Goal: Leave review/rating

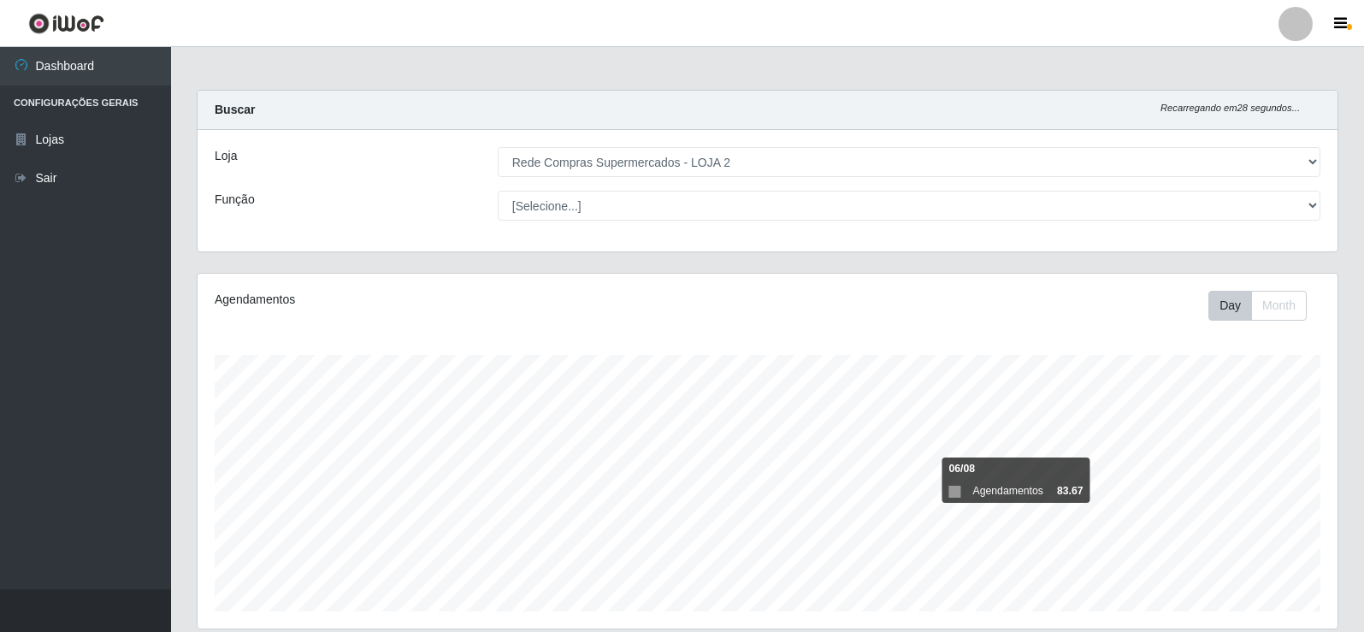
select select "161"
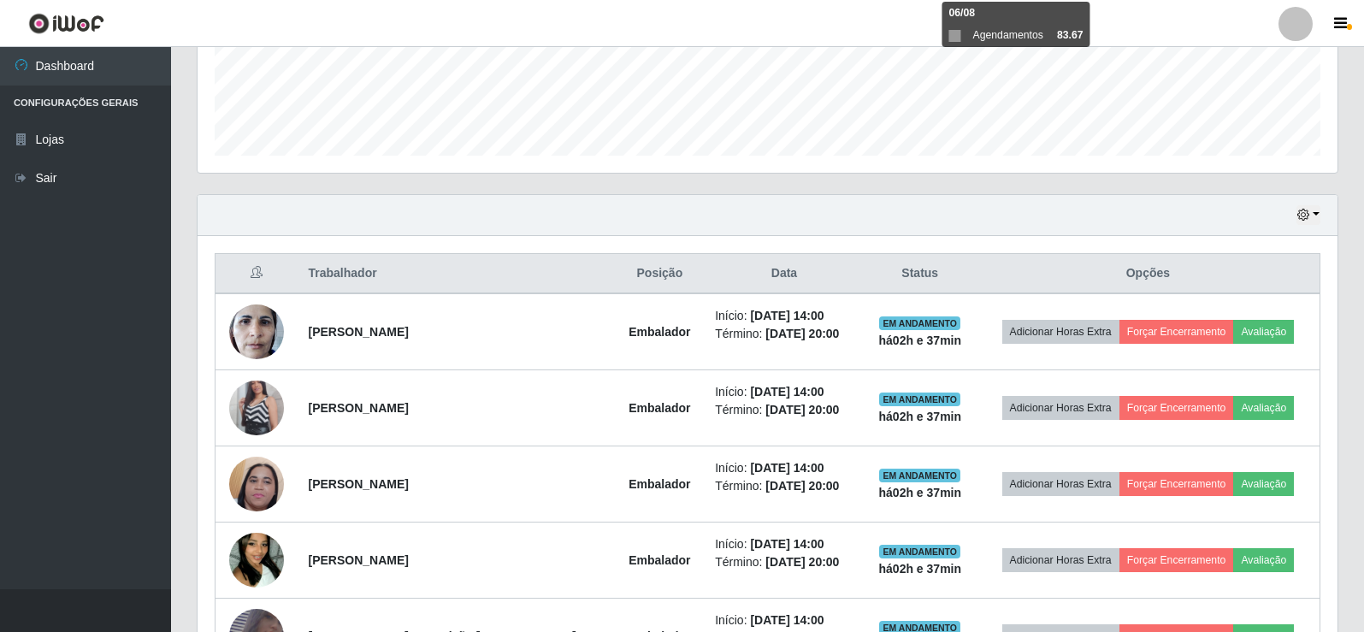
scroll to position [355, 1140]
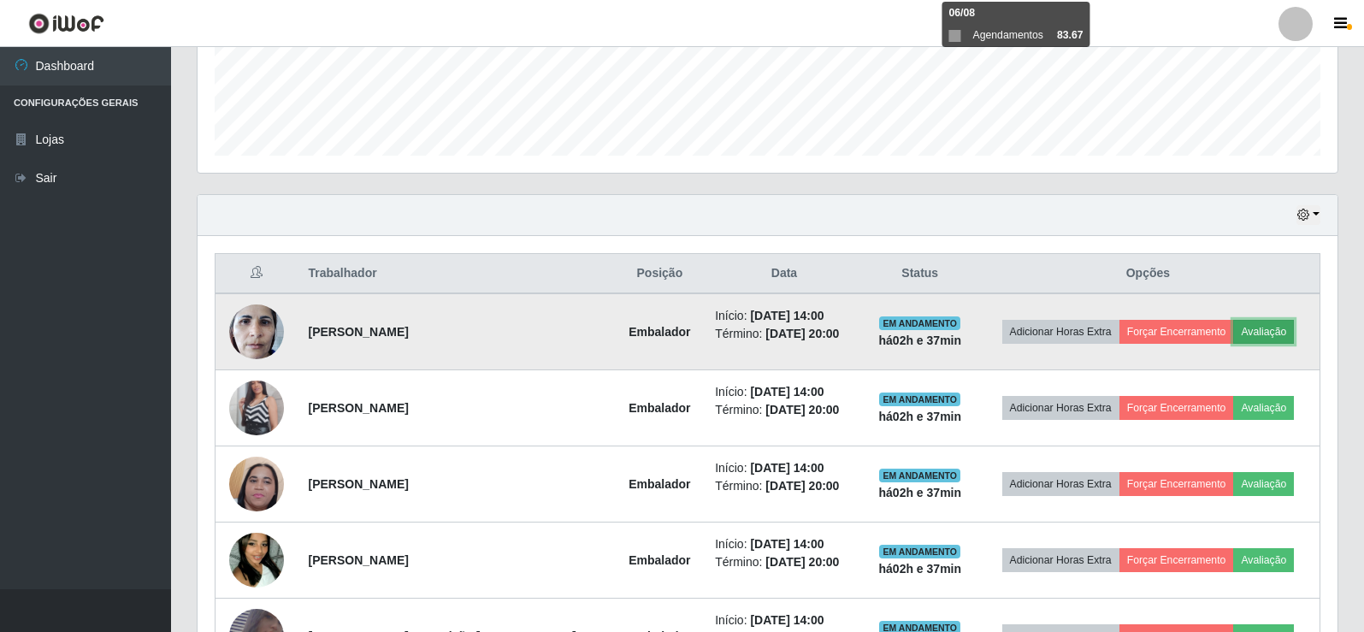
click at [1261, 329] on button "Avaliação" at bounding box center [1263, 332] width 61 height 24
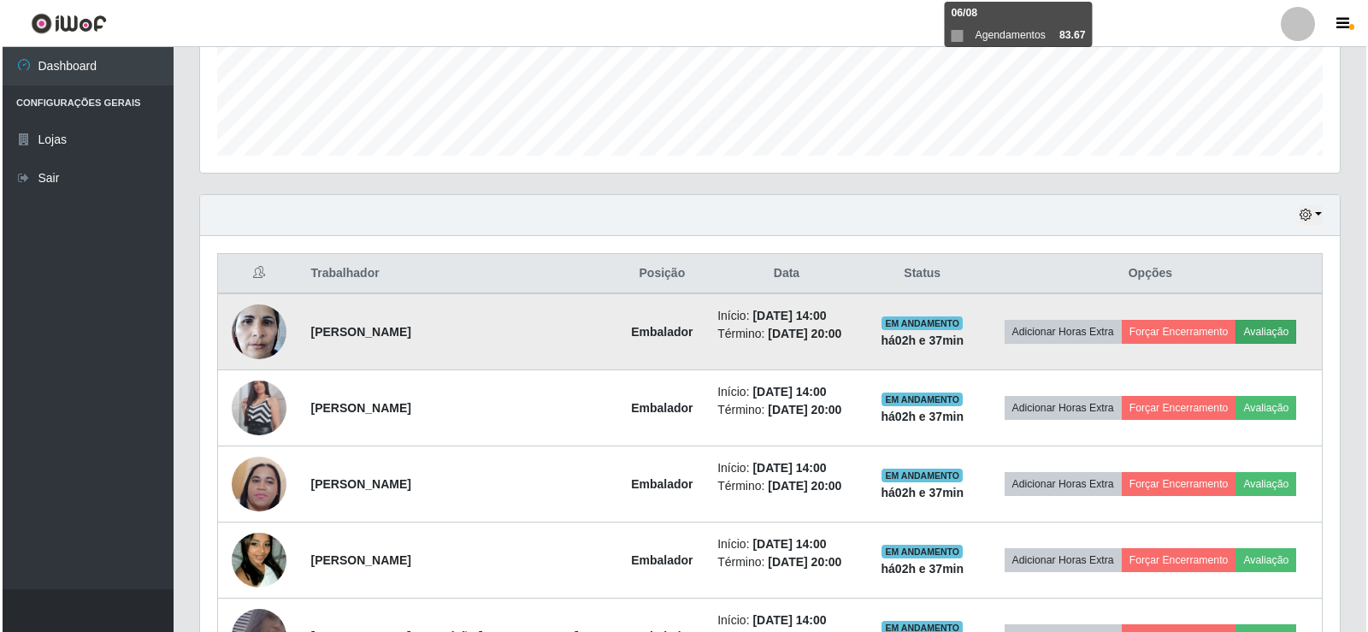
scroll to position [355, 1131]
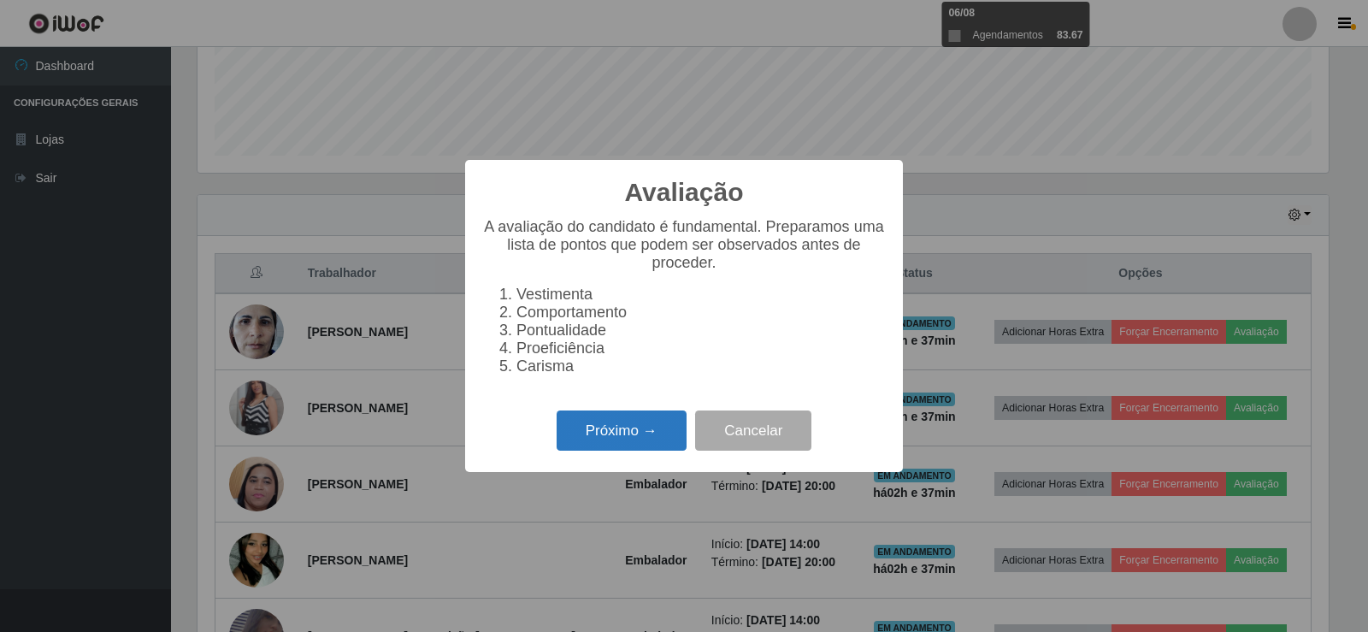
click at [649, 449] on button "Próximo →" at bounding box center [622, 430] width 130 height 40
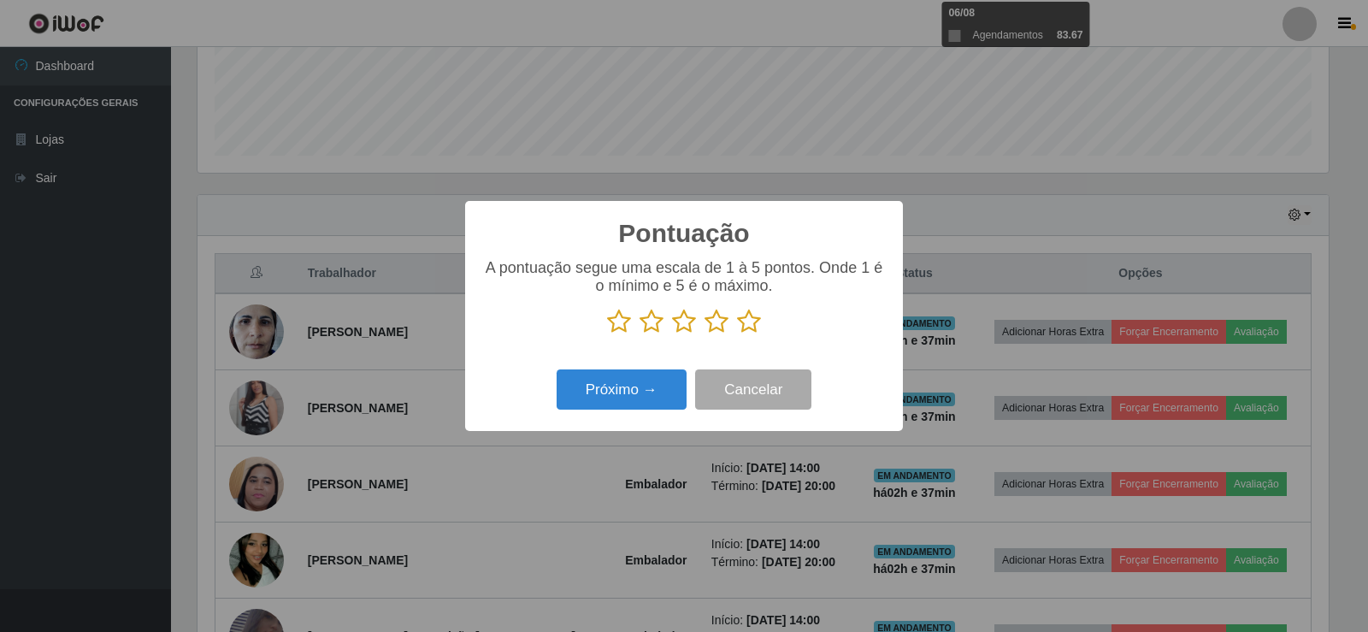
click at [747, 327] on icon at bounding box center [749, 322] width 24 height 26
click at [737, 334] on input "radio" at bounding box center [737, 334] width 0 height 0
click at [650, 390] on button "Próximo →" at bounding box center [622, 389] width 130 height 40
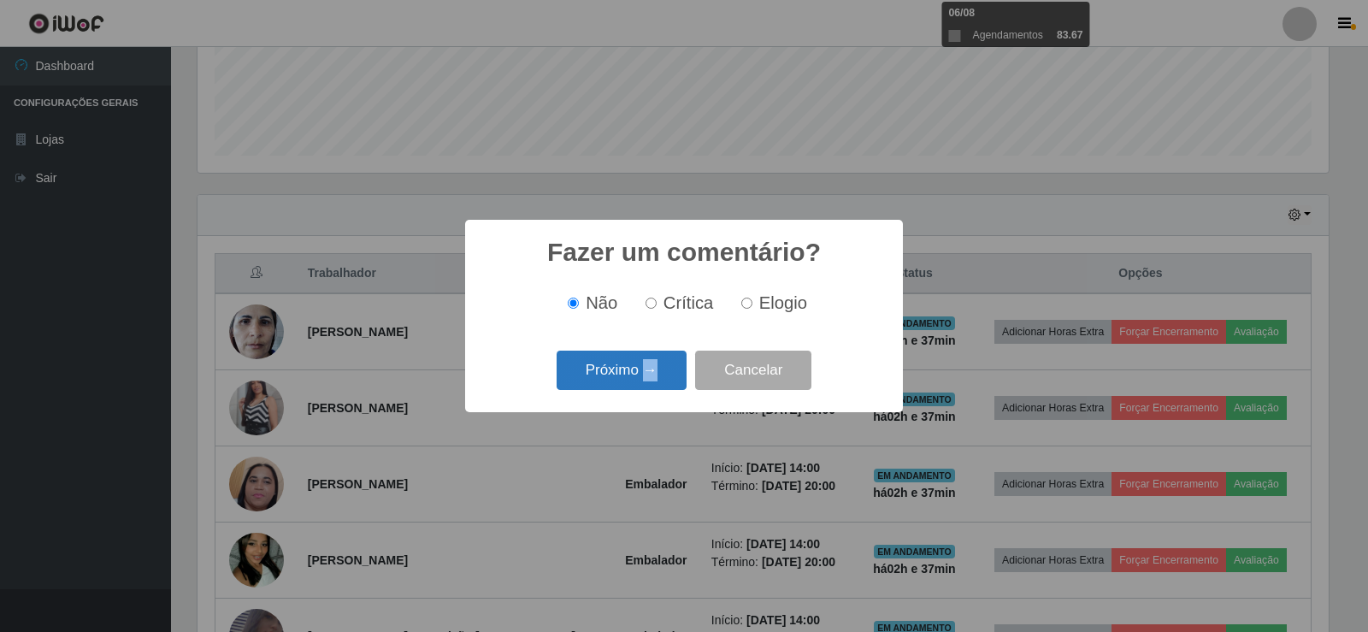
click at [651, 392] on div "Próximo → Cancelar" at bounding box center [683, 369] width 403 height 49
click at [654, 384] on button "Próximo →" at bounding box center [622, 370] width 130 height 40
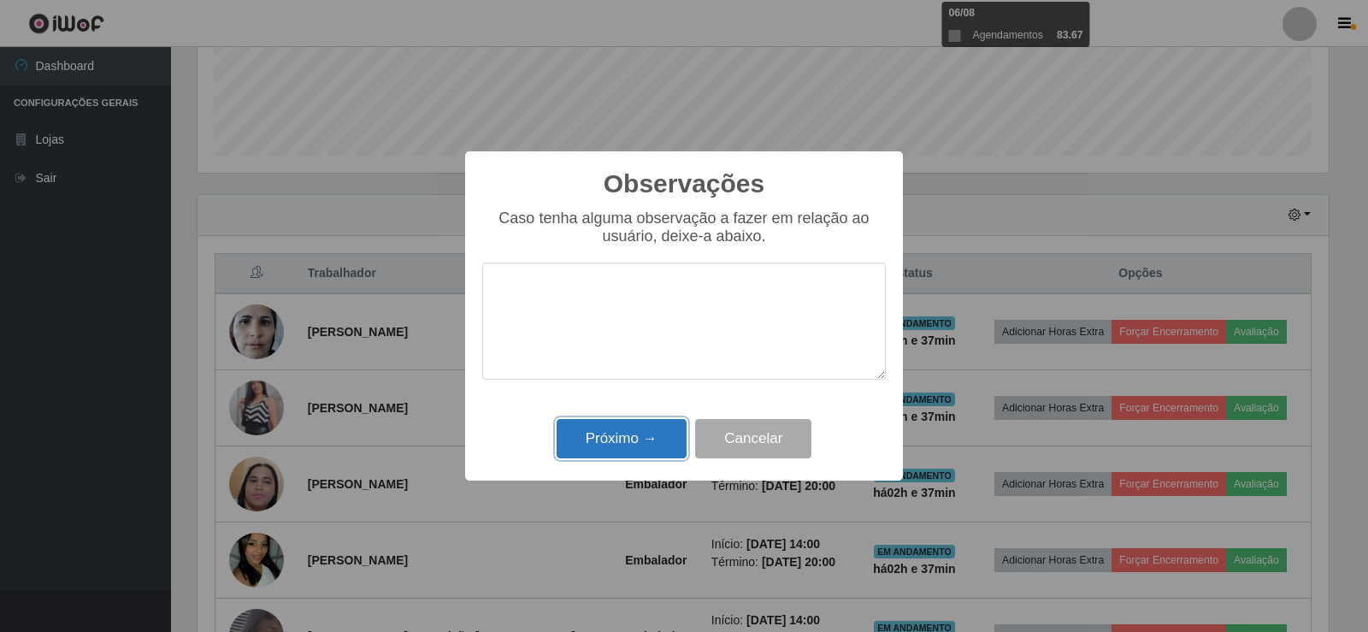
click at [654, 433] on button "Próximo →" at bounding box center [622, 439] width 130 height 40
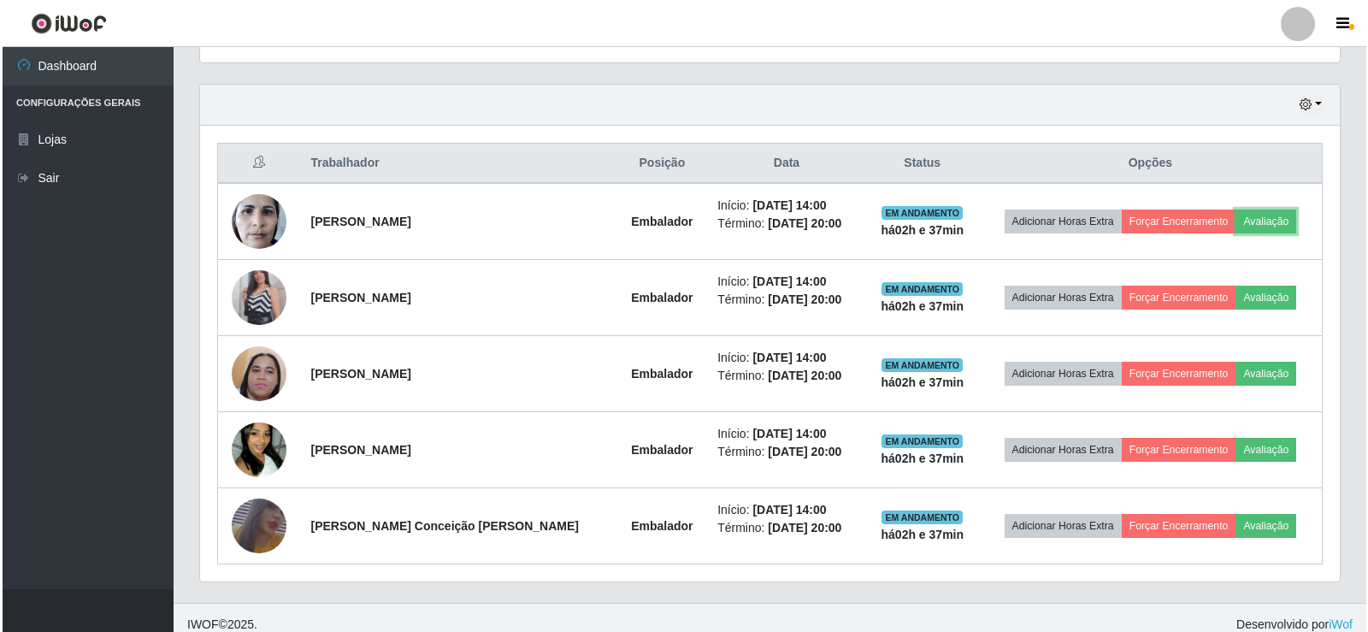
scroll to position [580, 0]
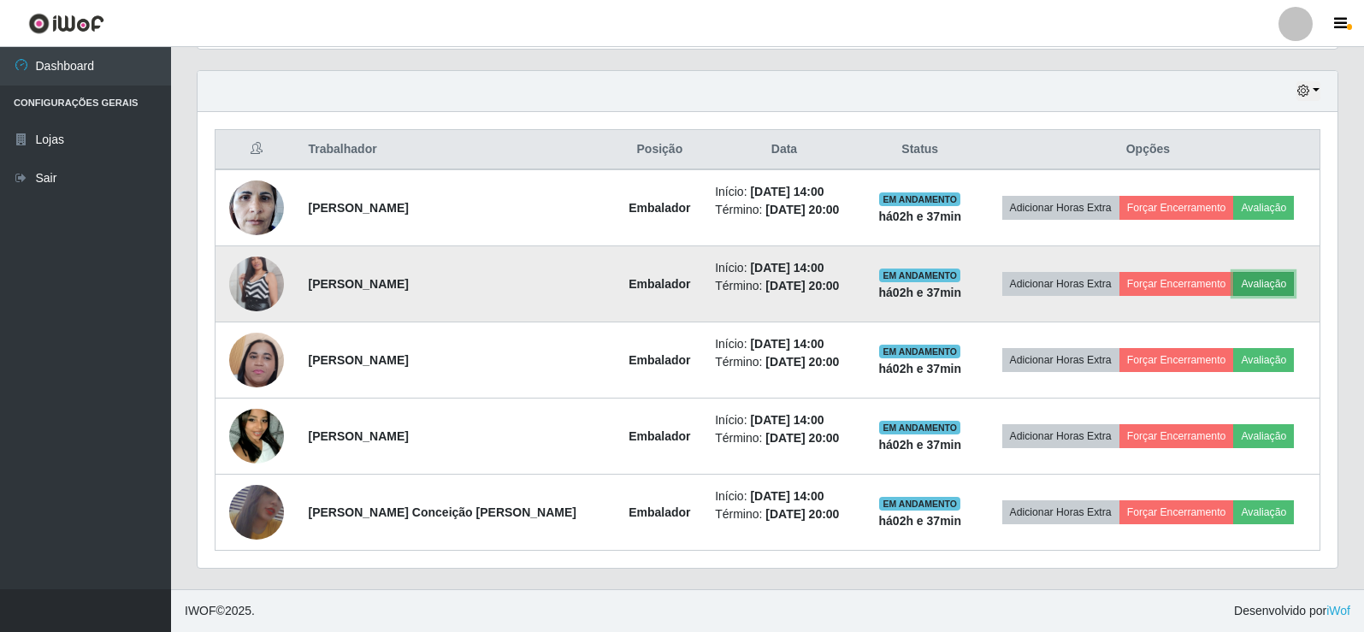
click at [1269, 290] on button "Avaliação" at bounding box center [1263, 284] width 61 height 24
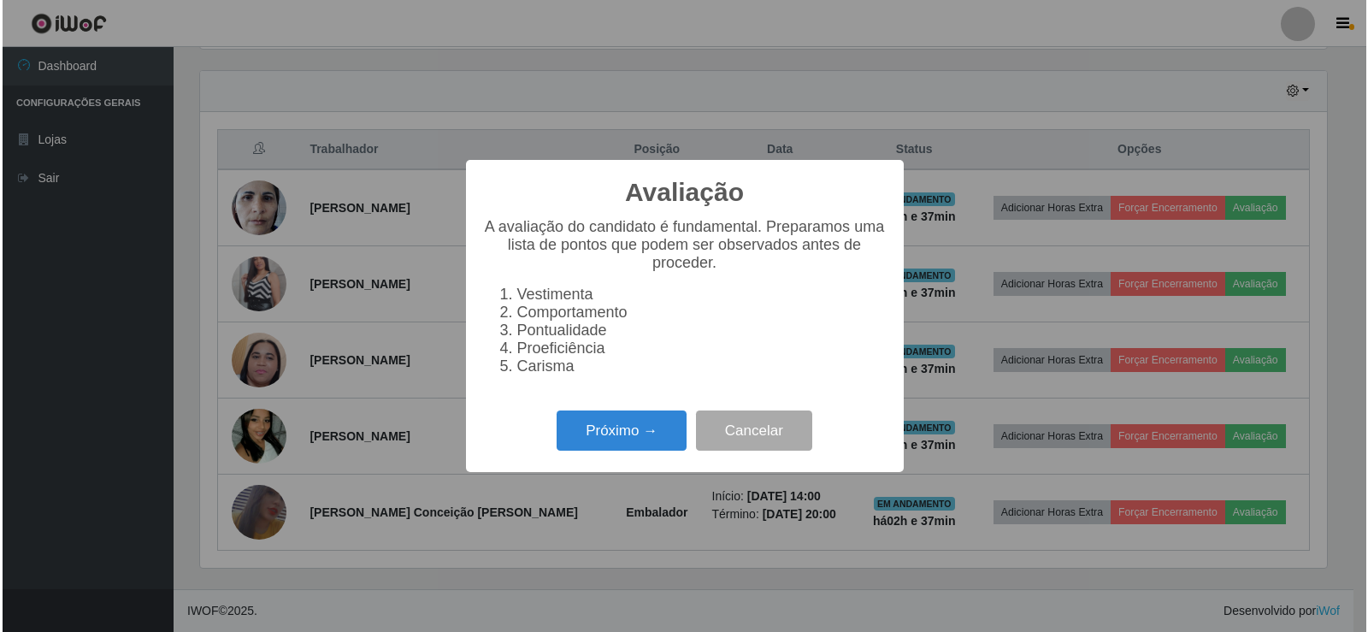
scroll to position [355, 1131]
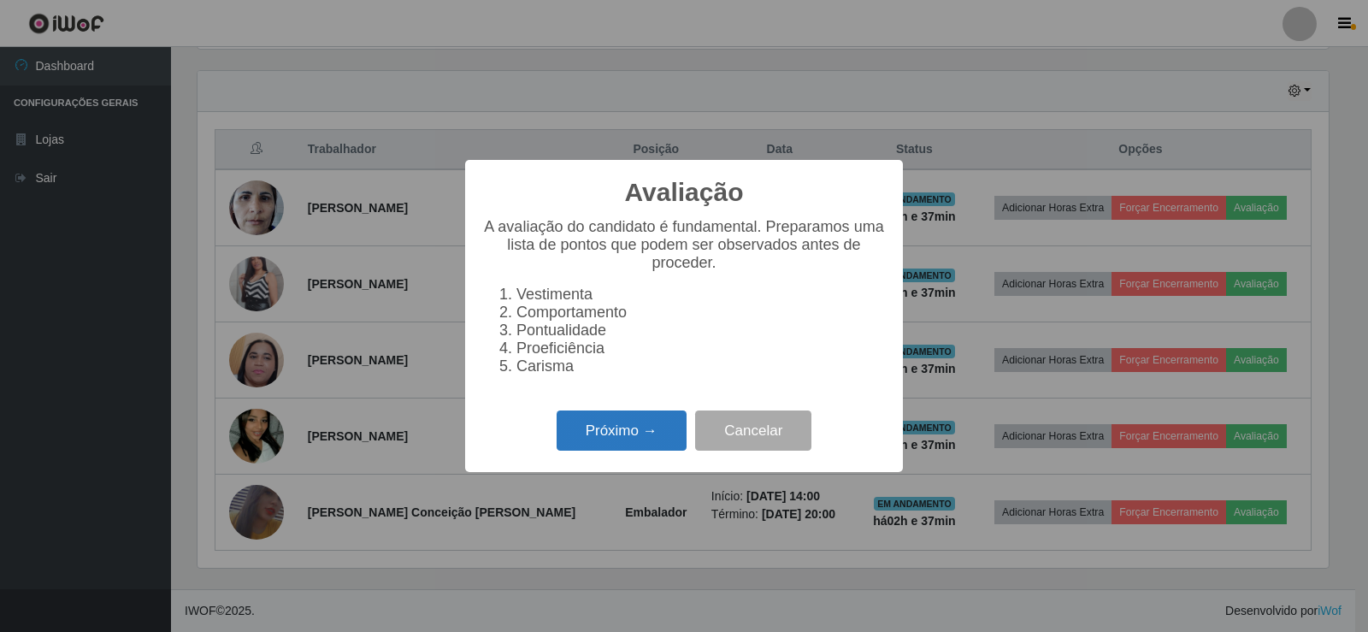
click at [637, 445] on button "Próximo →" at bounding box center [622, 430] width 130 height 40
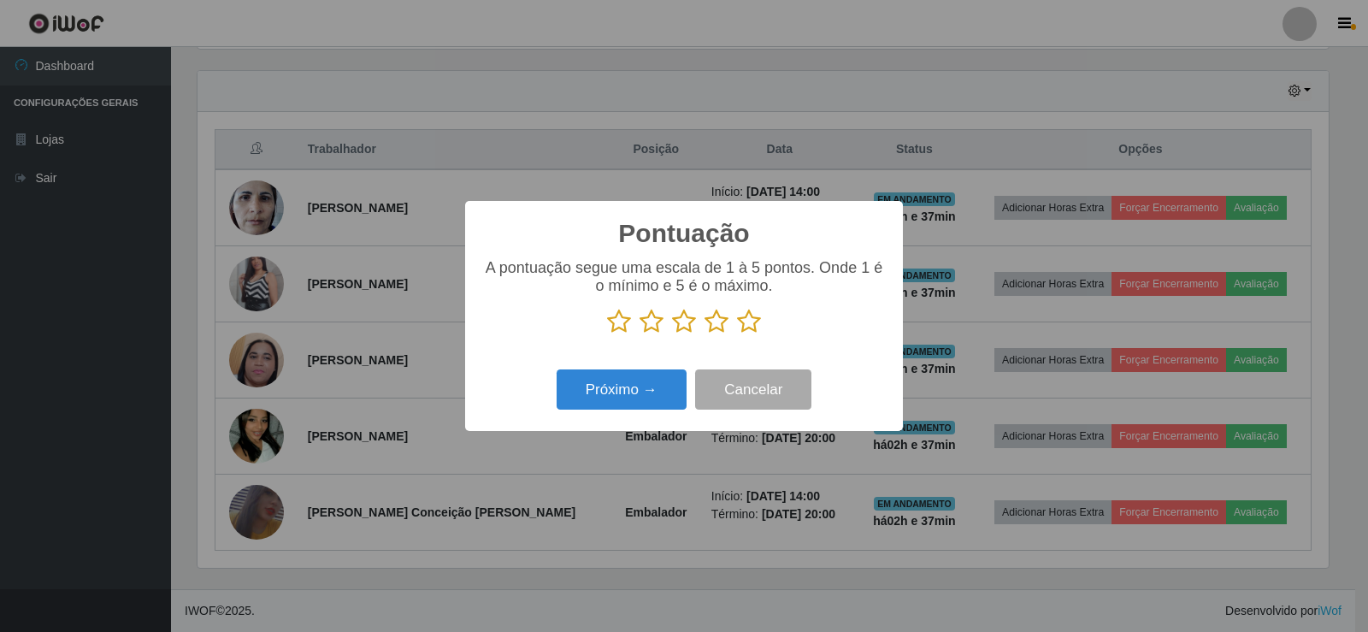
click at [752, 323] on icon at bounding box center [749, 322] width 24 height 26
click at [737, 334] on input "radio" at bounding box center [737, 334] width 0 height 0
click at [642, 379] on button "Próximo →" at bounding box center [622, 389] width 130 height 40
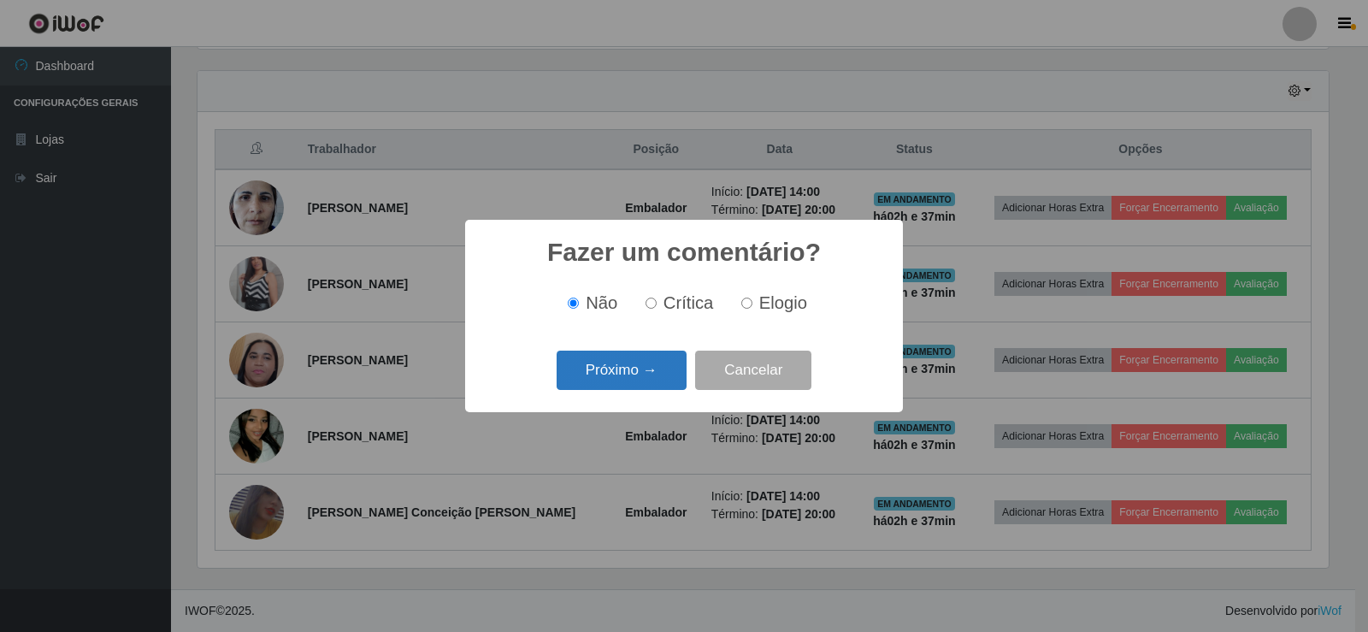
click at [651, 368] on button "Próximo →" at bounding box center [622, 370] width 130 height 40
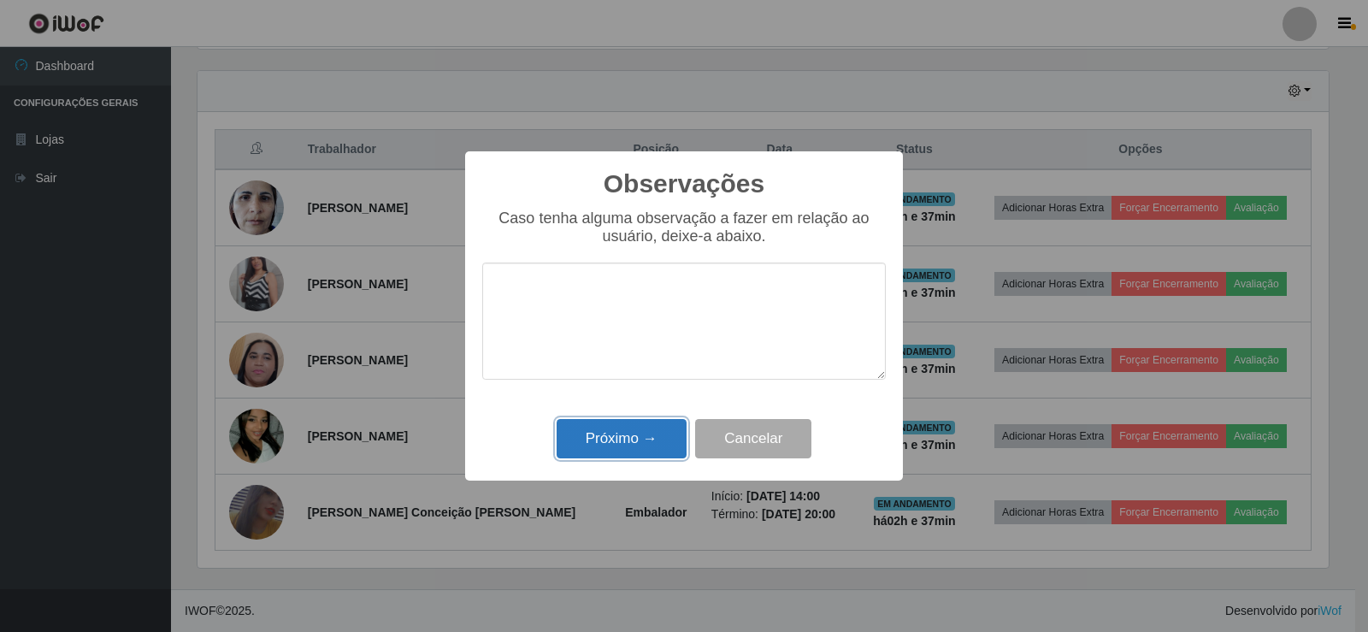
click at [666, 447] on button "Próximo →" at bounding box center [622, 439] width 130 height 40
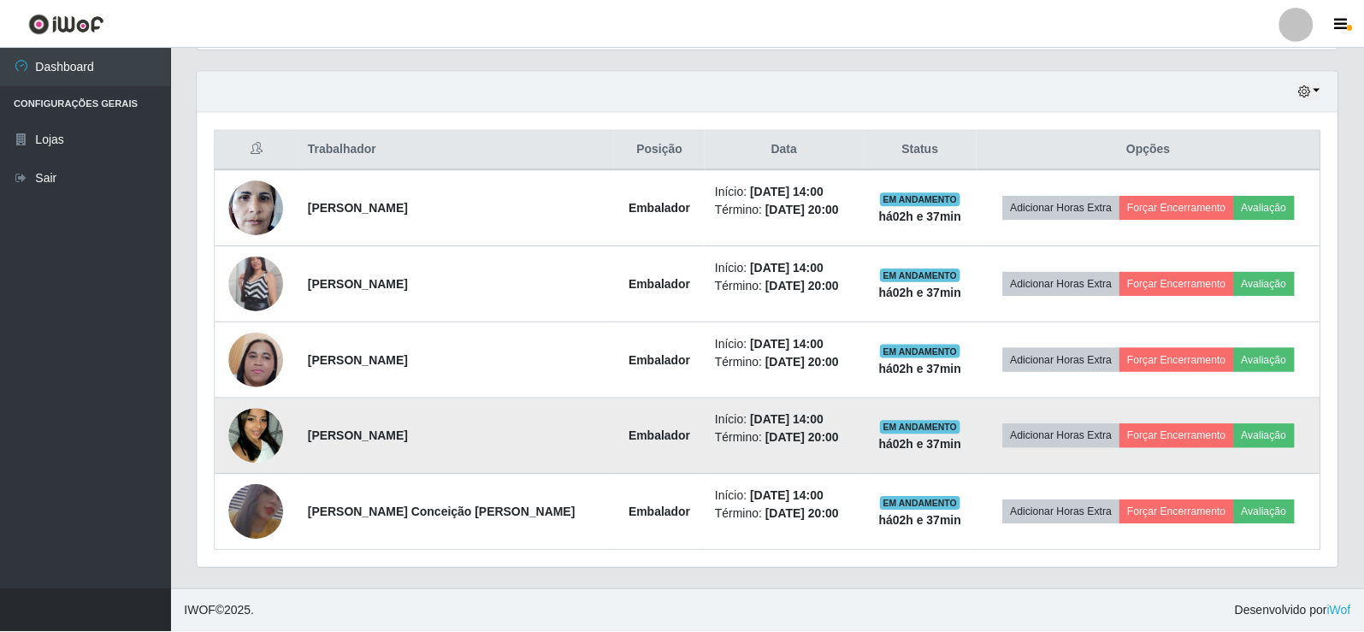
scroll to position [355, 1140]
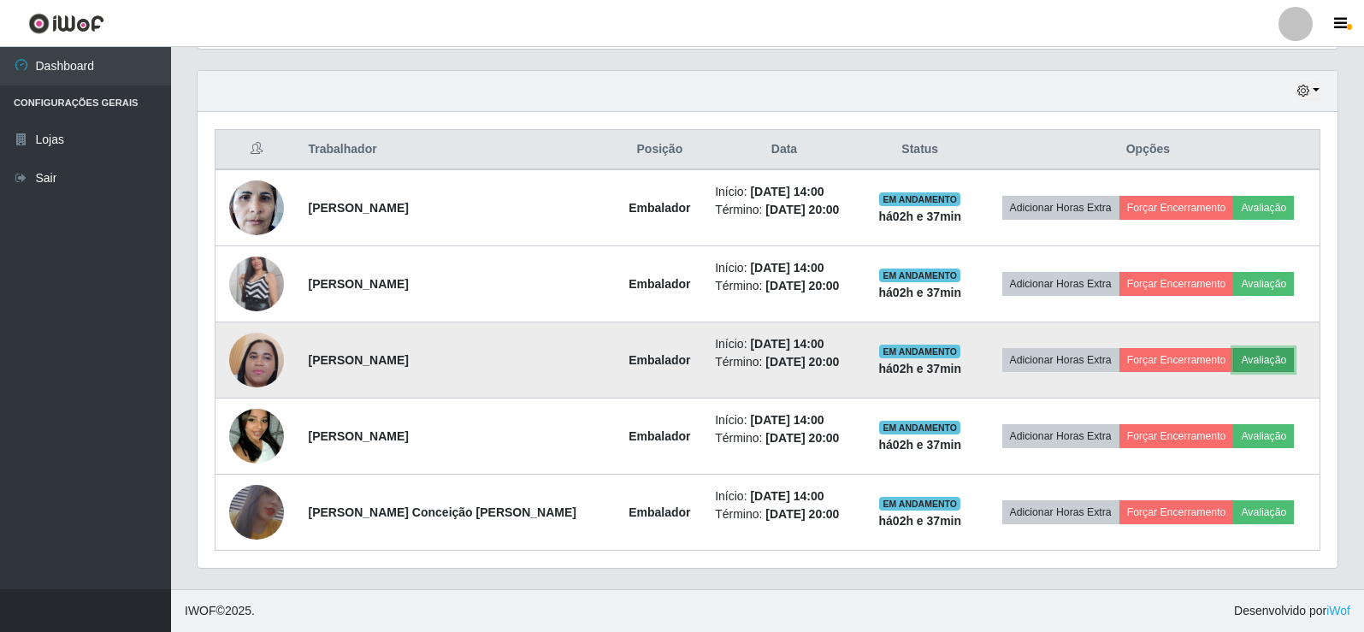
click at [1269, 357] on button "Avaliação" at bounding box center [1263, 360] width 61 height 24
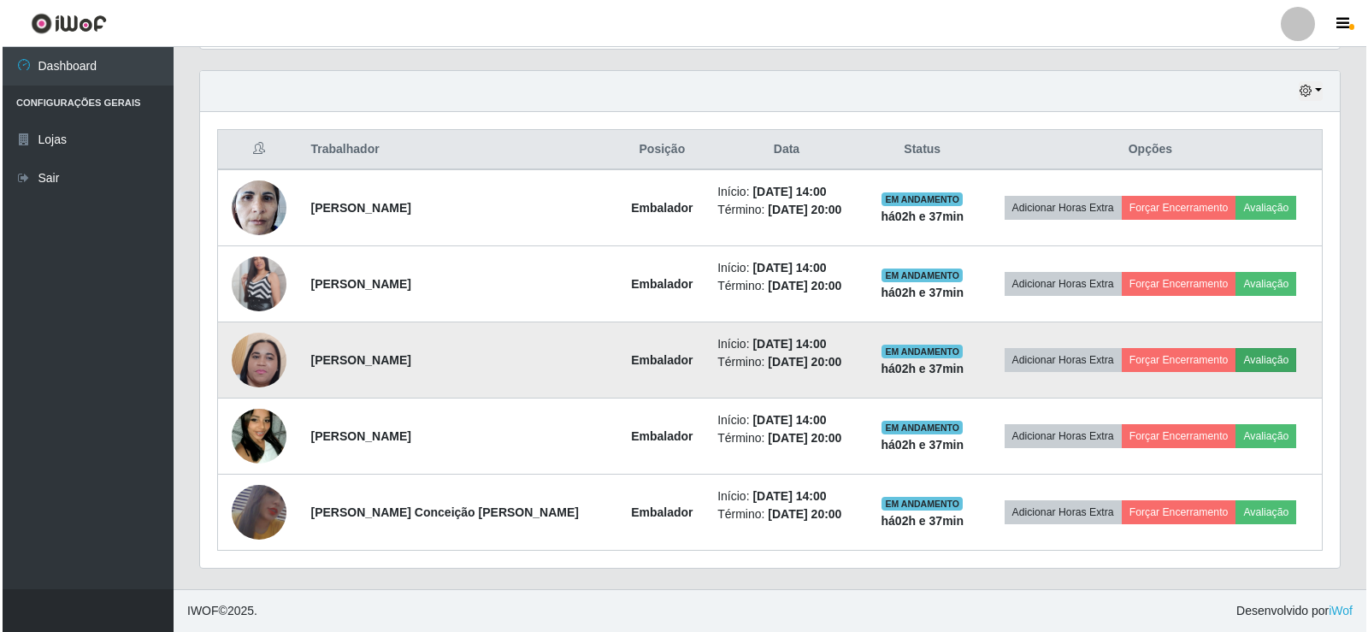
scroll to position [355, 1131]
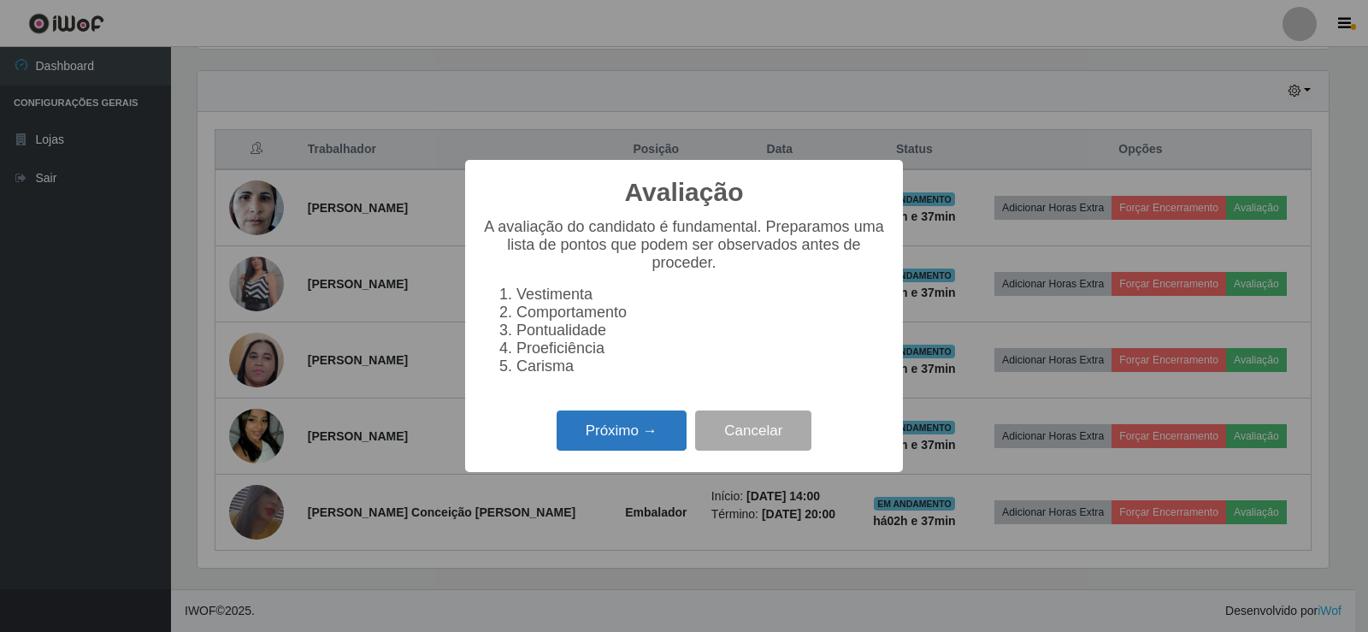
click at [610, 437] on button "Próximo →" at bounding box center [622, 430] width 130 height 40
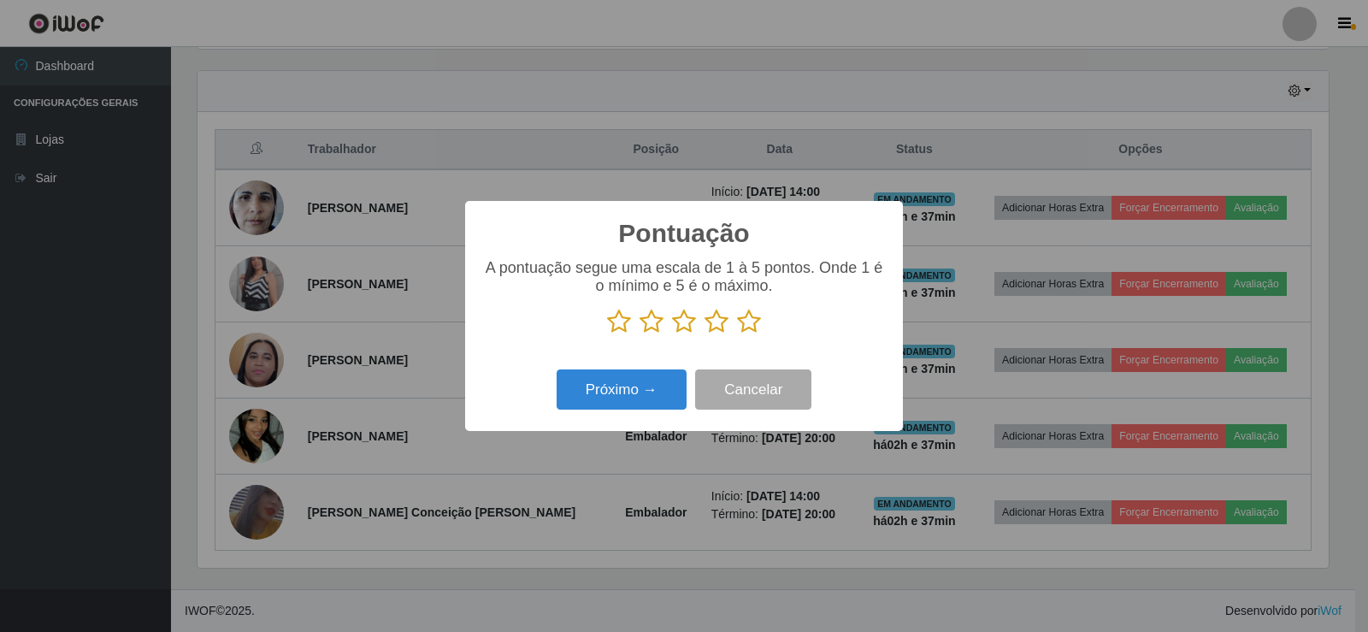
scroll to position [854513, 853737]
click at [756, 322] on icon at bounding box center [749, 322] width 24 height 26
click at [737, 334] on input "radio" at bounding box center [737, 334] width 0 height 0
click at [645, 390] on button "Próximo →" at bounding box center [622, 389] width 130 height 40
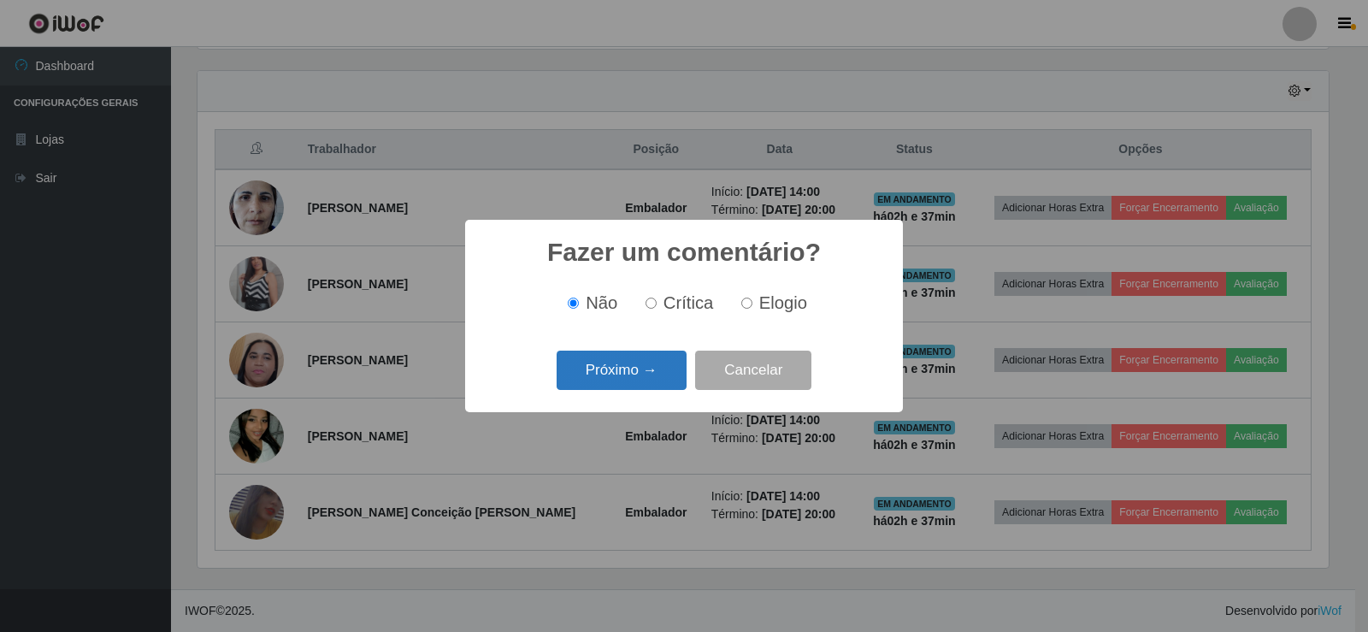
click at [632, 369] on button "Próximo →" at bounding box center [622, 370] width 130 height 40
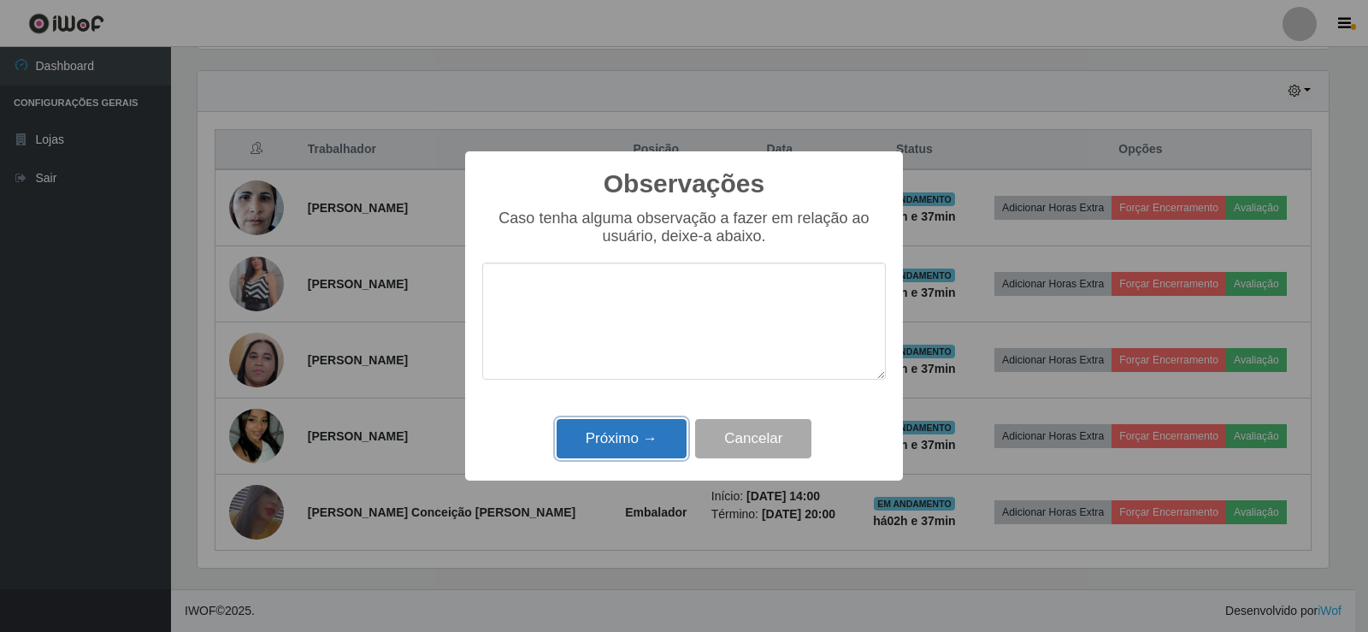
click at [627, 443] on button "Próximo →" at bounding box center [622, 439] width 130 height 40
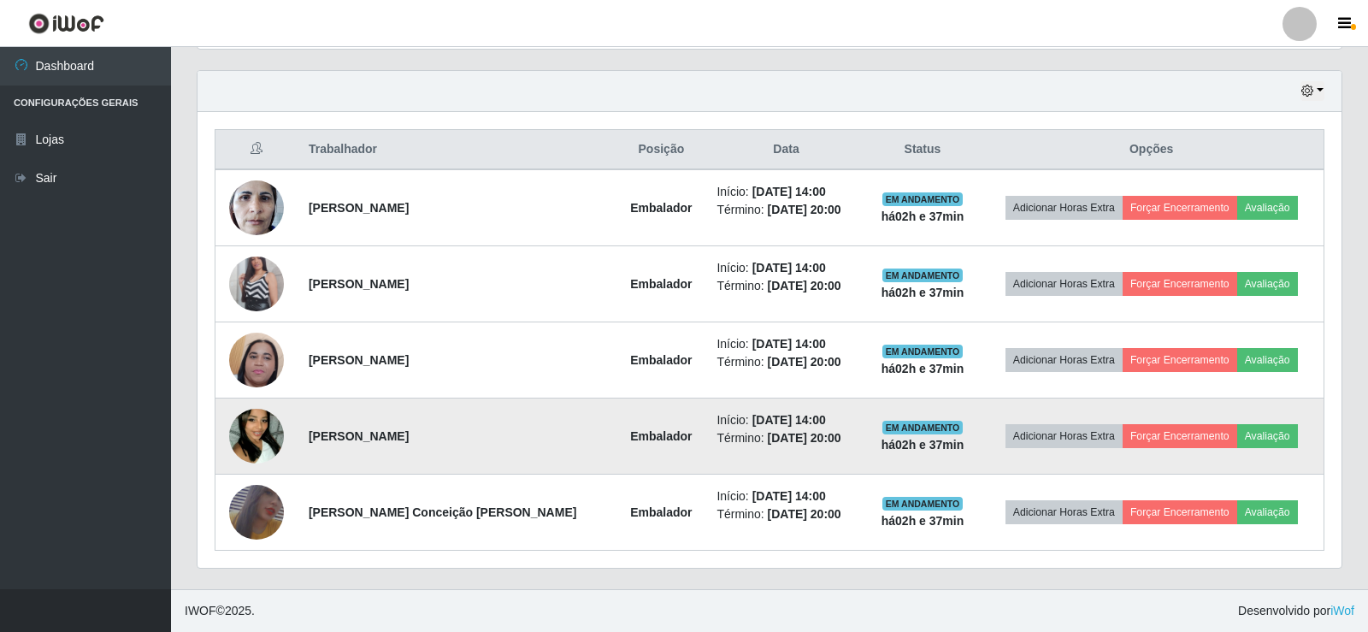
scroll to position [355, 1140]
click at [1269, 432] on button "Avaliação" at bounding box center [1263, 436] width 61 height 24
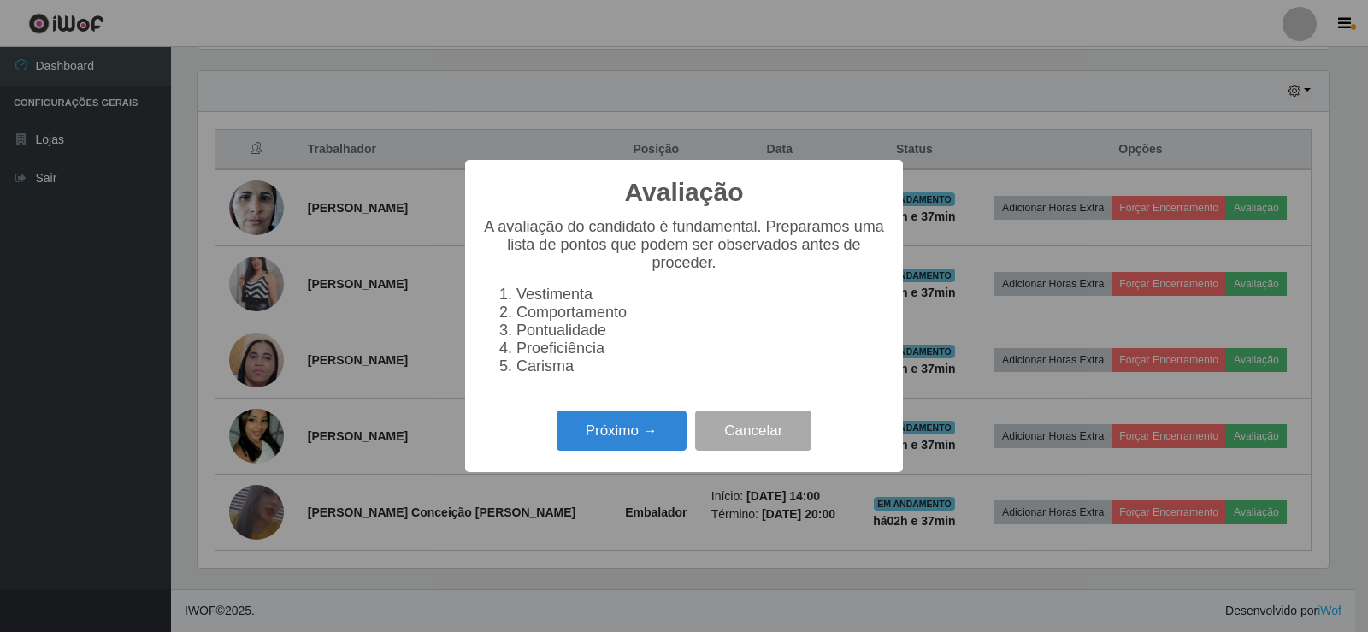
scroll to position [355, 1131]
click at [633, 445] on button "Próximo →" at bounding box center [622, 430] width 130 height 40
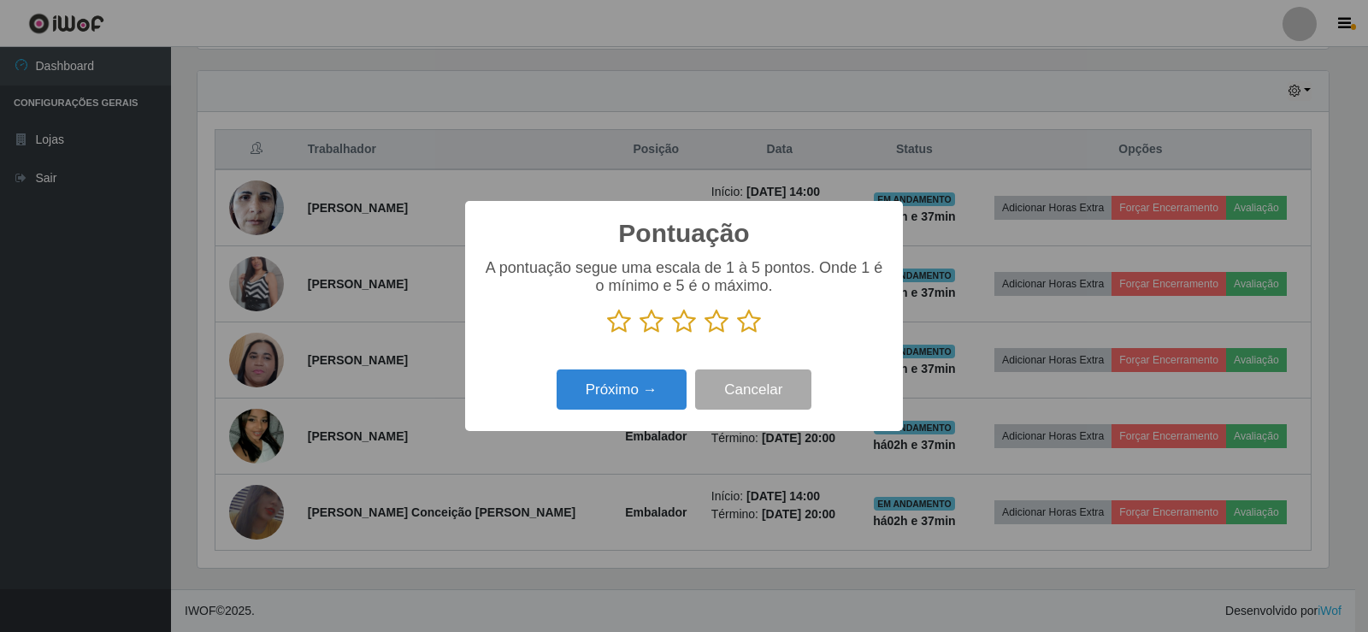
click at [755, 323] on icon at bounding box center [749, 322] width 24 height 26
click at [737, 334] on input "radio" at bounding box center [737, 334] width 0 height 0
drag, startPoint x: 666, startPoint y: 374, endPoint x: 662, endPoint y: 382, distance: 8.8
click at [662, 382] on button "Próximo →" at bounding box center [622, 389] width 130 height 40
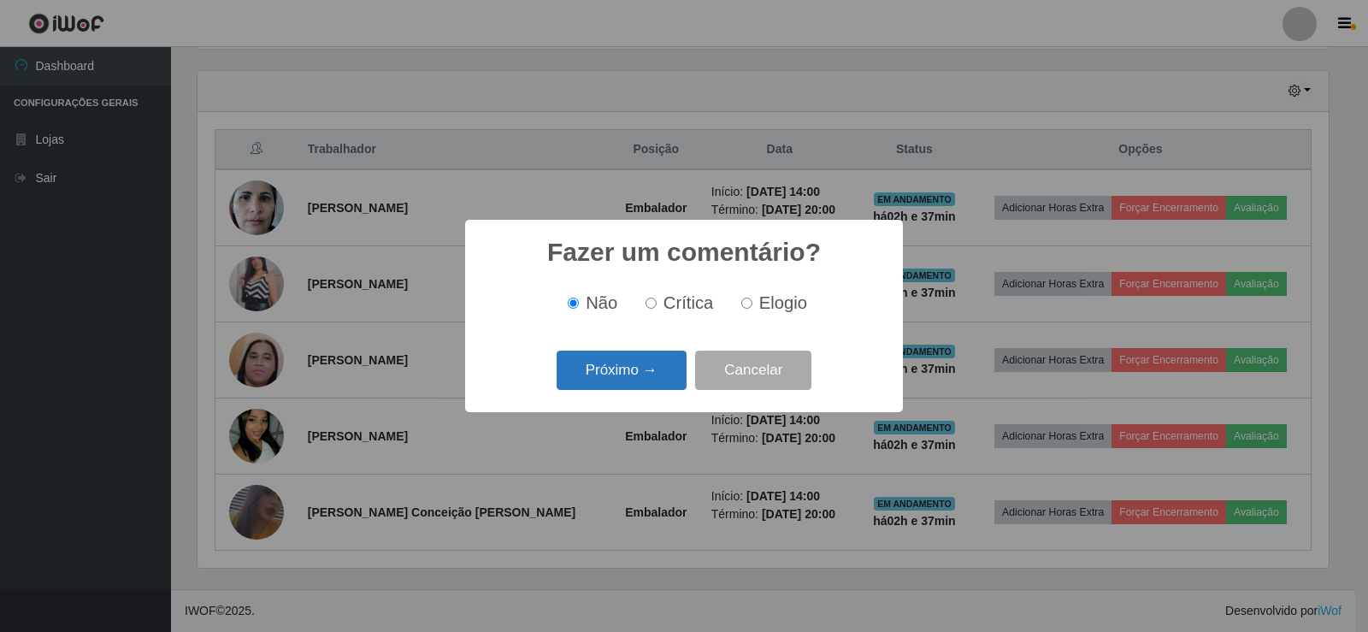
click at [653, 368] on button "Próximo →" at bounding box center [622, 370] width 130 height 40
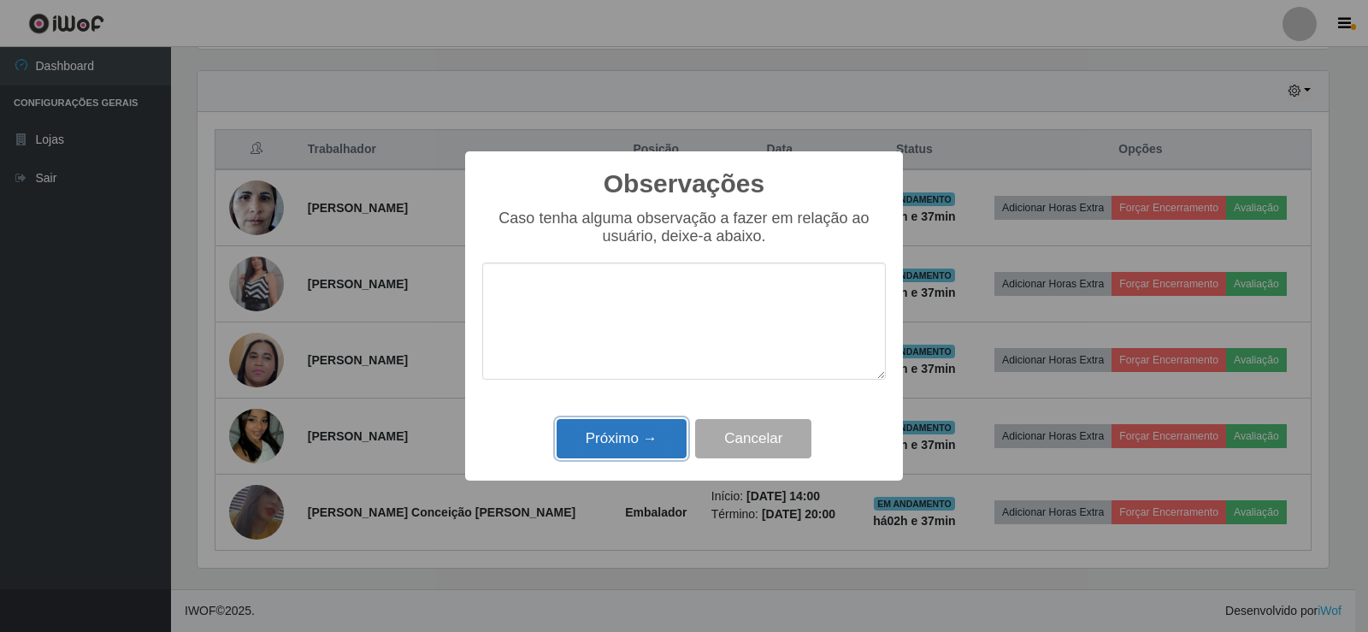
click at [638, 422] on button "Próximo →" at bounding box center [622, 439] width 130 height 40
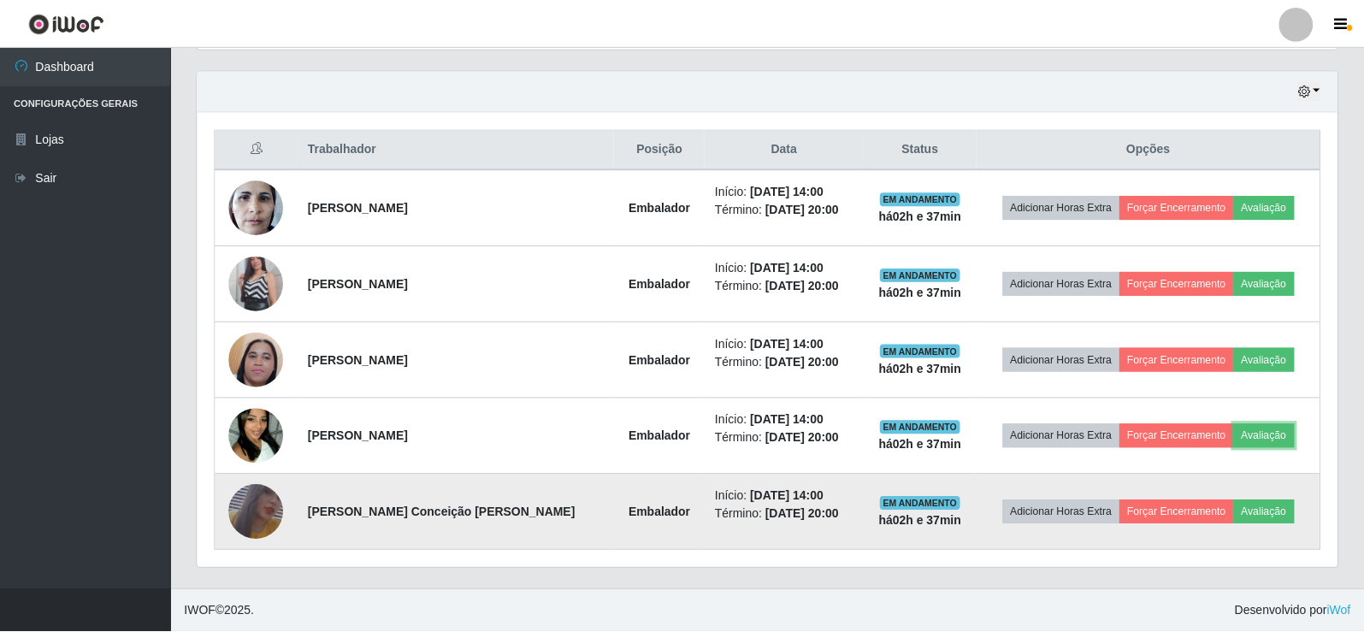
scroll to position [355, 1140]
click at [1244, 500] on button "Avaliação" at bounding box center [1263, 512] width 61 height 24
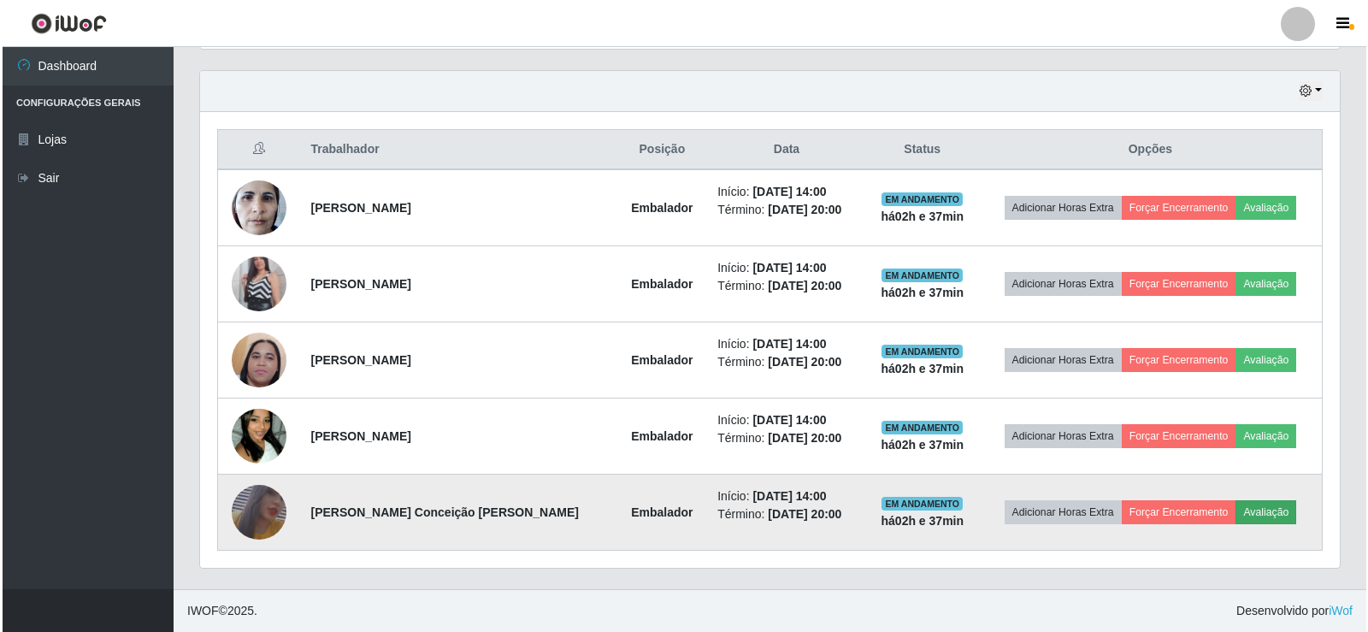
scroll to position [355, 1131]
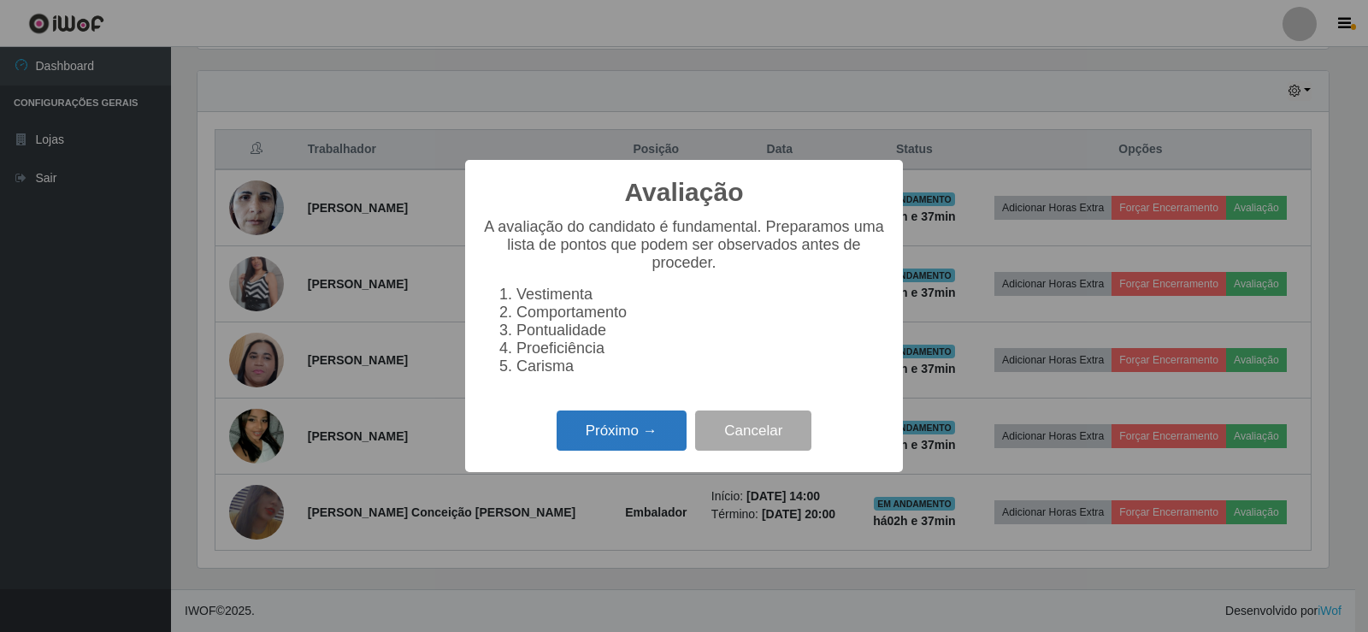
click at [648, 430] on button "Próximo →" at bounding box center [622, 430] width 130 height 40
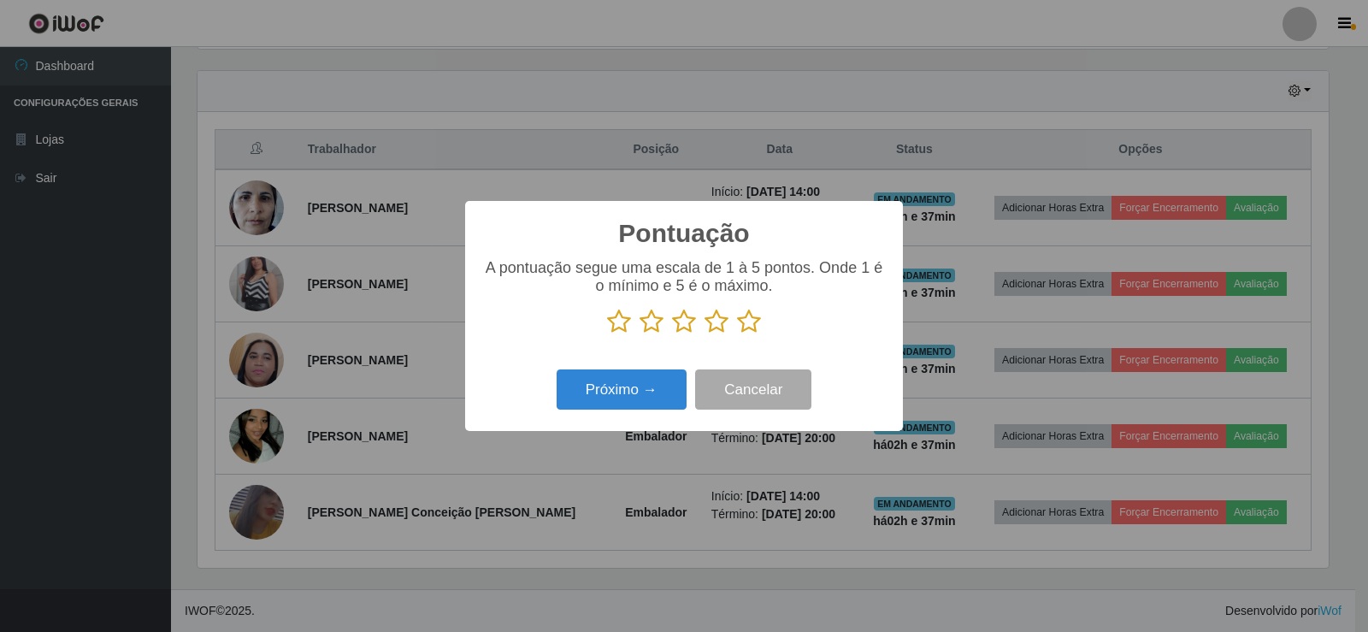
click at [746, 329] on icon at bounding box center [749, 322] width 24 height 26
click at [737, 334] on input "radio" at bounding box center [737, 334] width 0 height 0
click at [644, 397] on button "Próximo →" at bounding box center [622, 389] width 130 height 40
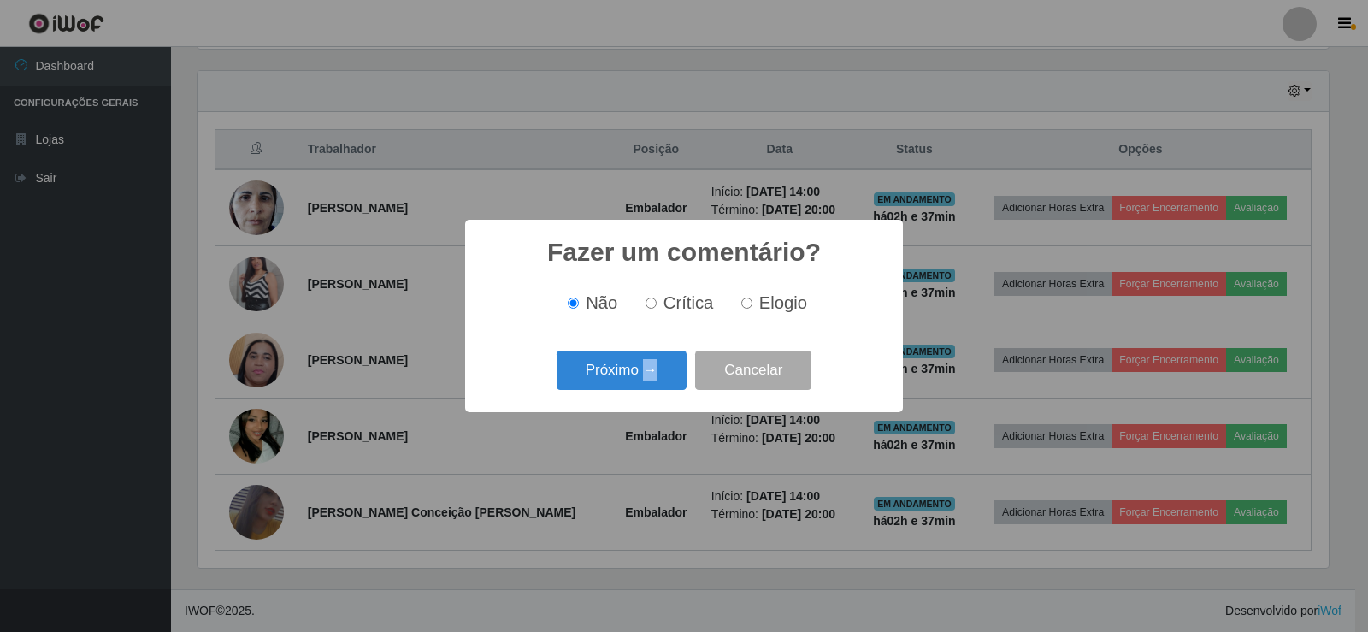
click at [644, 397] on div "Fazer um comentário? × Não Crítica Elogio Próximo → Cancelar" at bounding box center [684, 315] width 438 height 191
click at [645, 390] on button "Próximo →" at bounding box center [622, 370] width 130 height 40
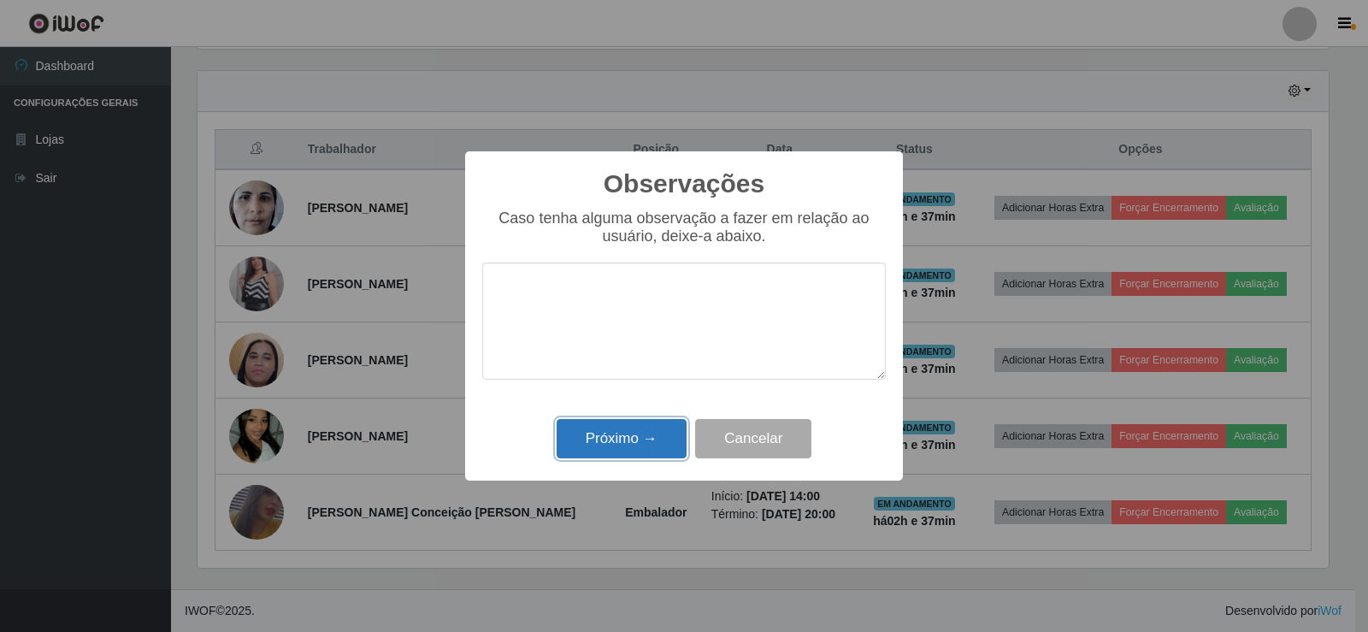
click at [639, 439] on button "Próximo →" at bounding box center [622, 439] width 130 height 40
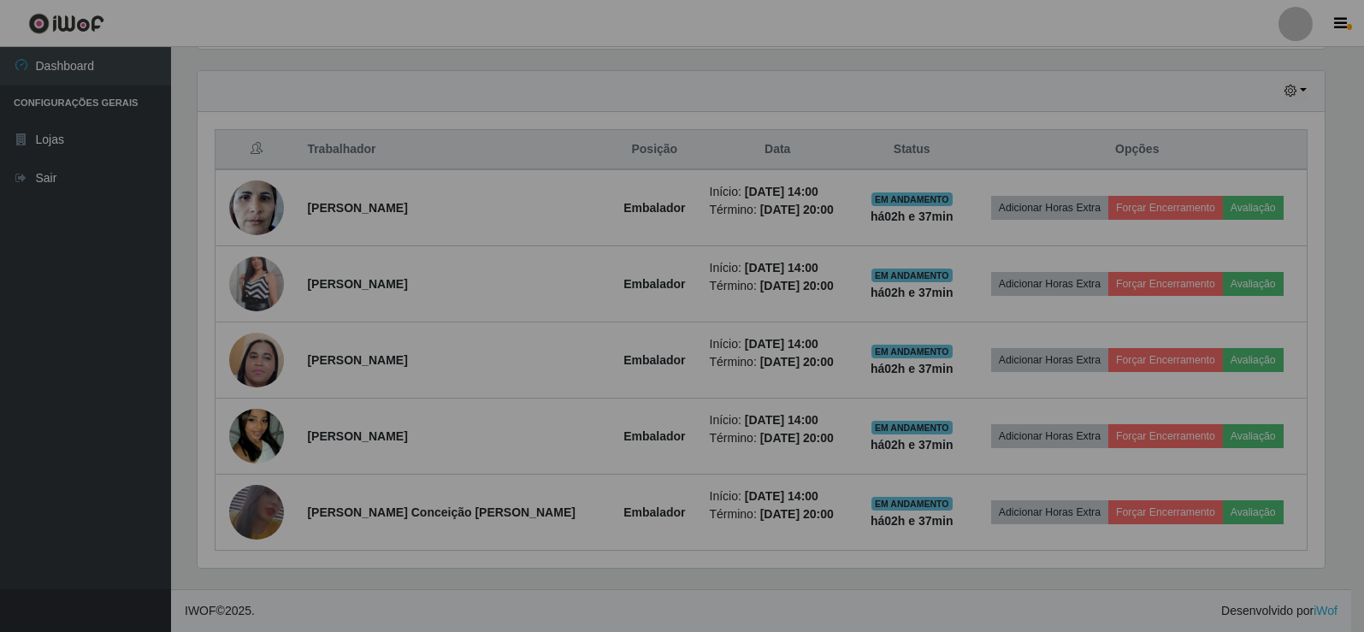
scroll to position [355, 1140]
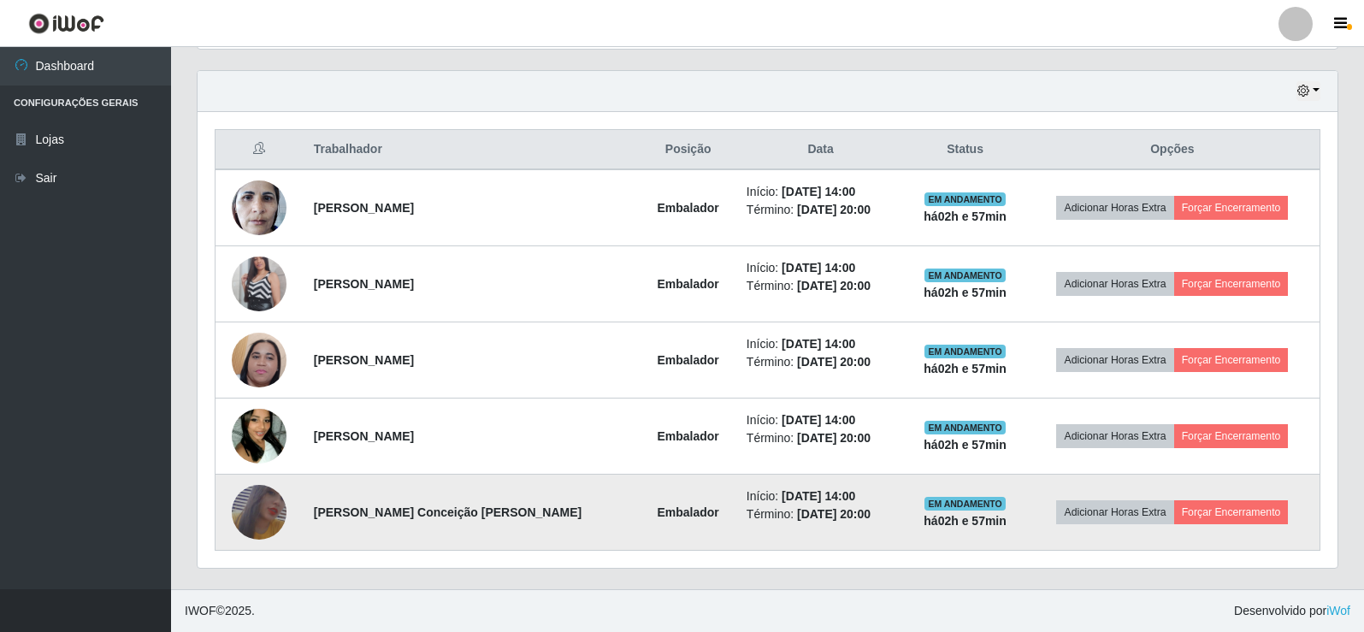
click at [277, 511] on img at bounding box center [259, 513] width 55 height 80
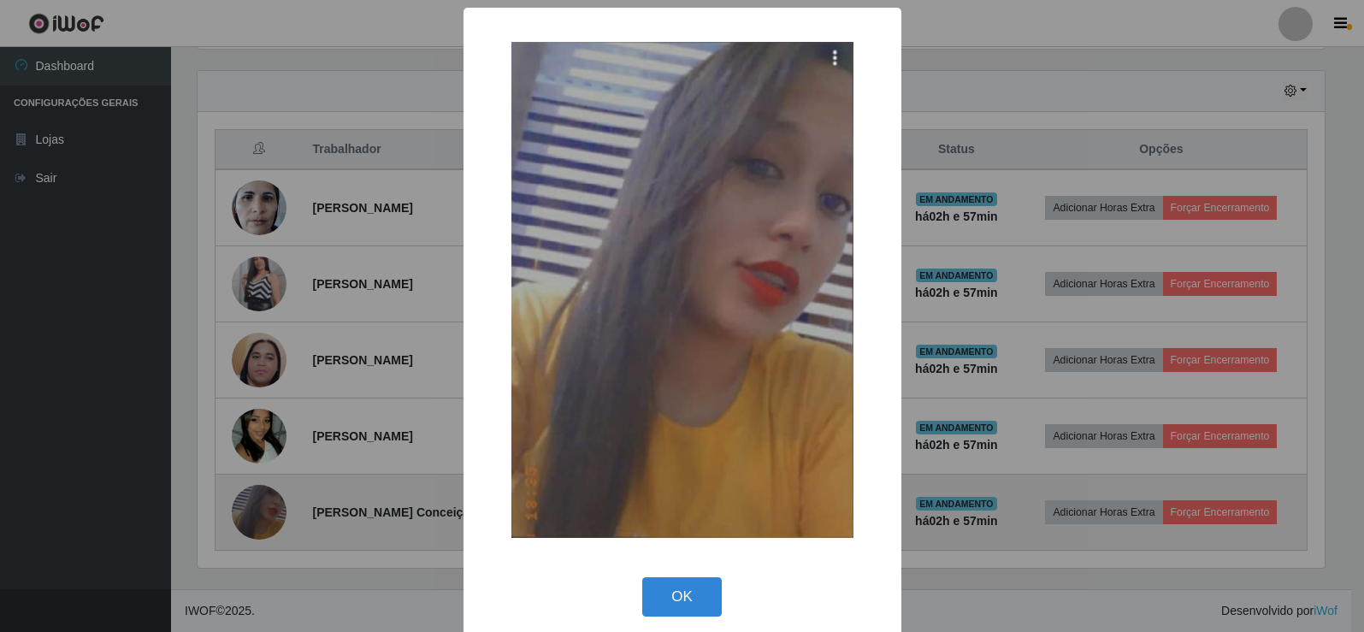
scroll to position [355, 1131]
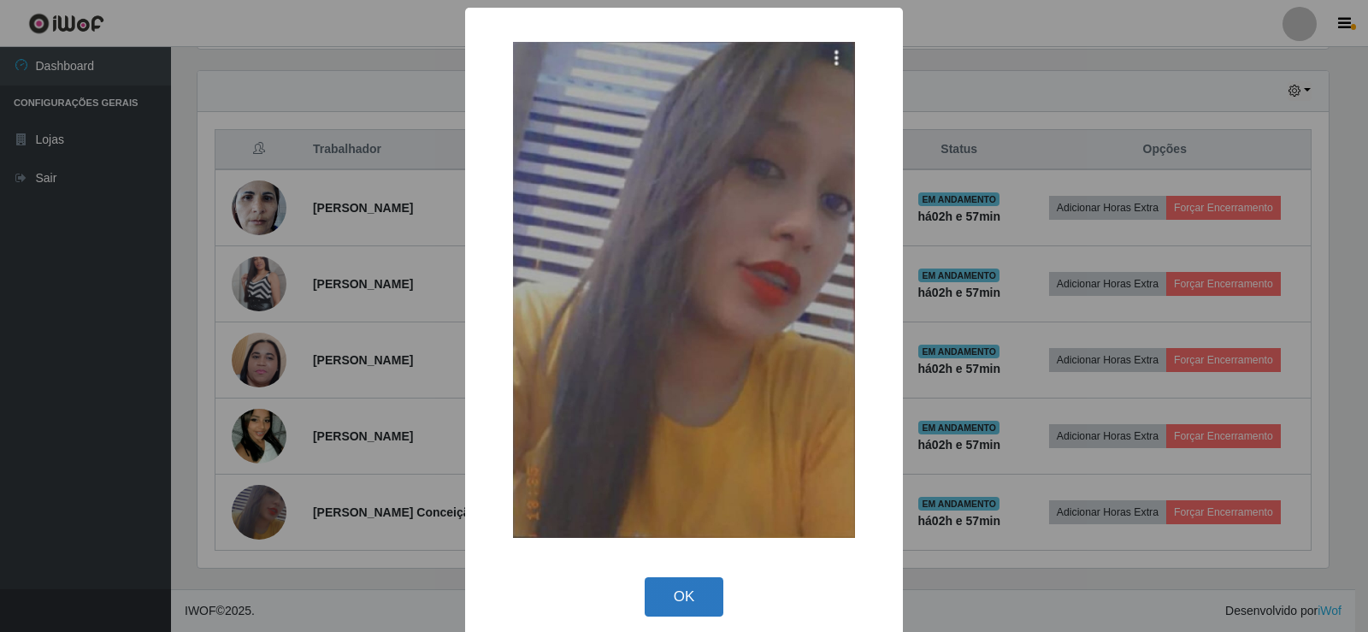
click at [693, 600] on button "OK" at bounding box center [685, 597] width 80 height 40
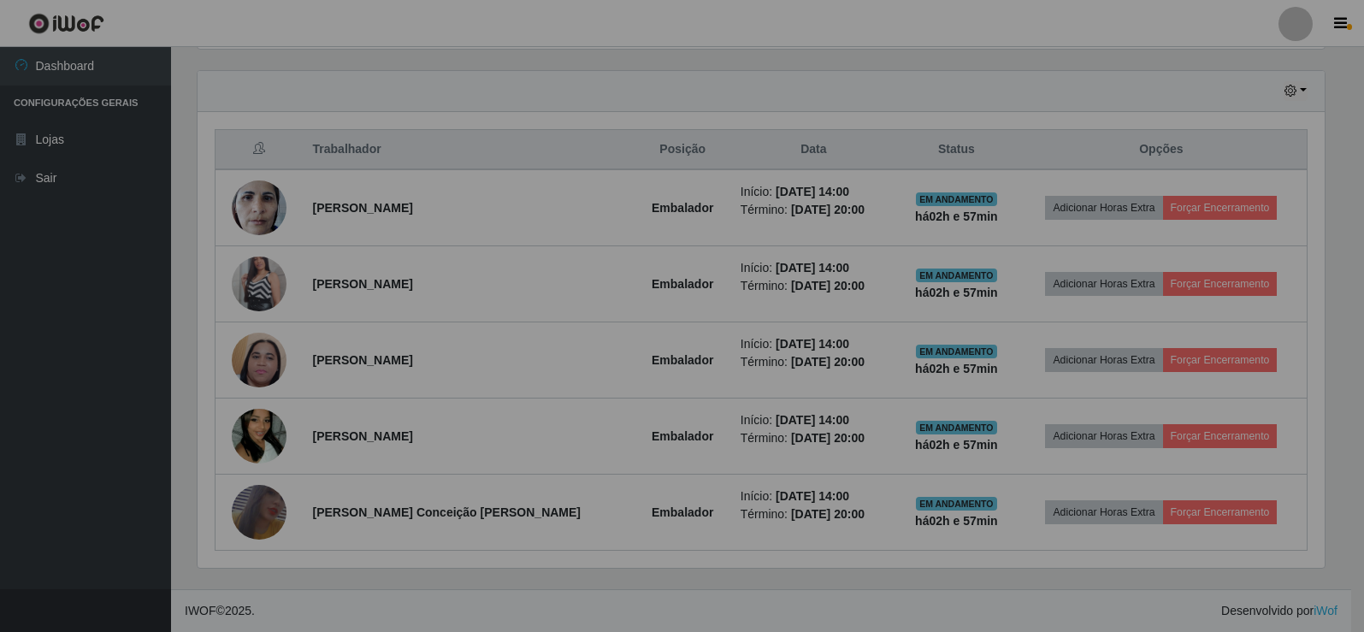
scroll to position [355, 1140]
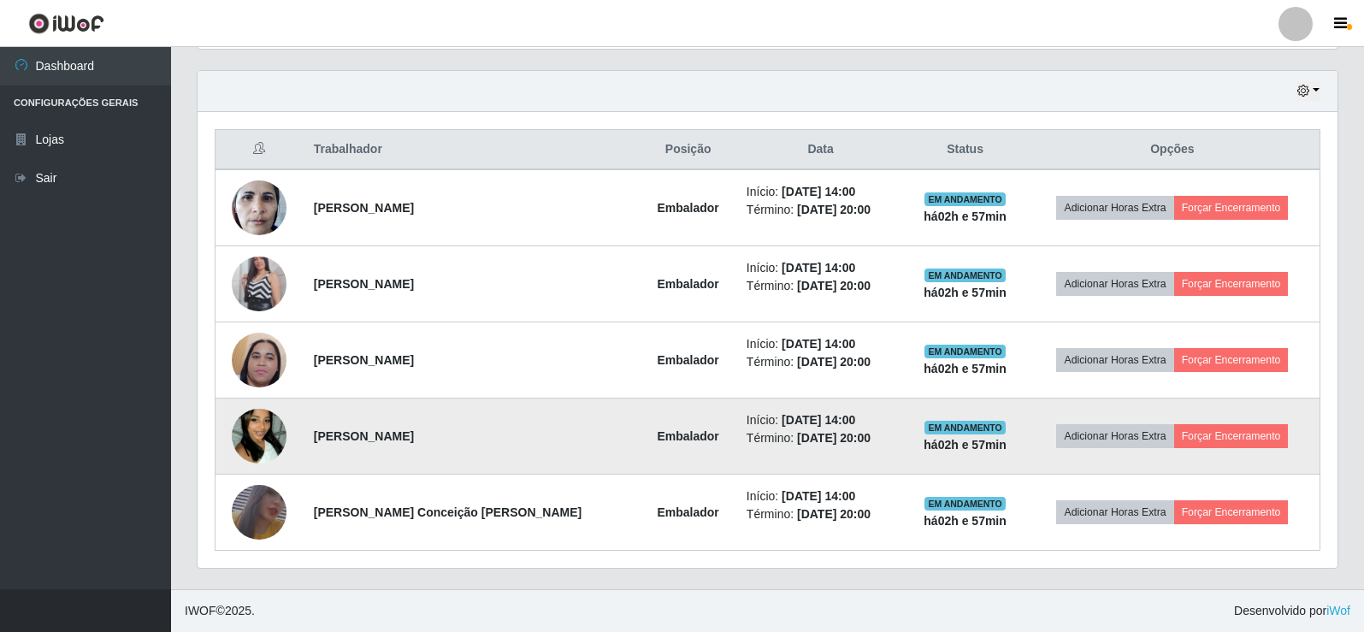
click at [244, 429] on img at bounding box center [259, 435] width 55 height 97
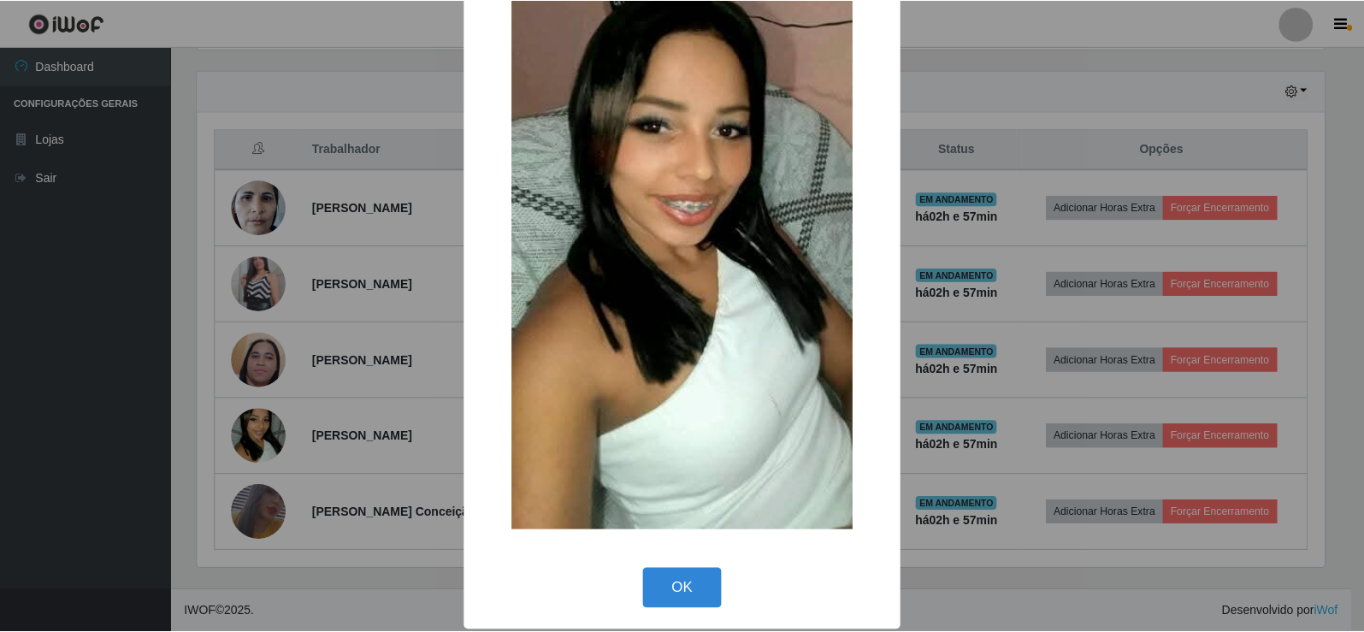
scroll to position [126, 0]
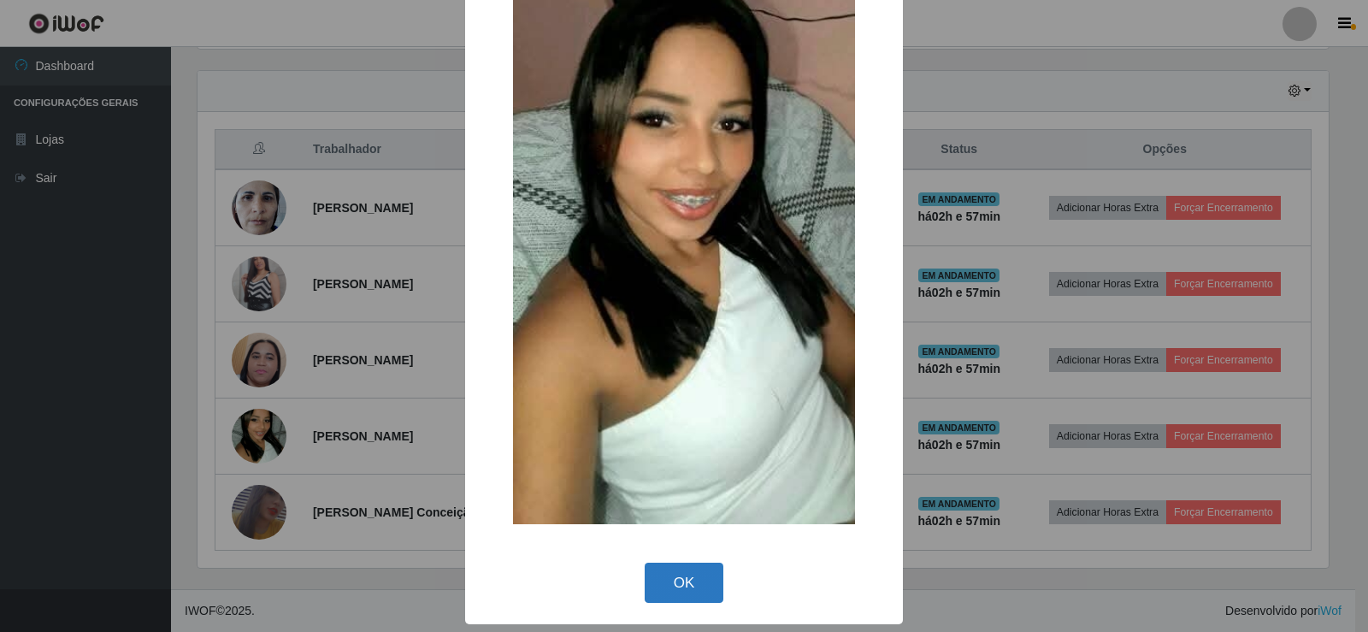
click at [686, 572] on button "OK" at bounding box center [685, 583] width 80 height 40
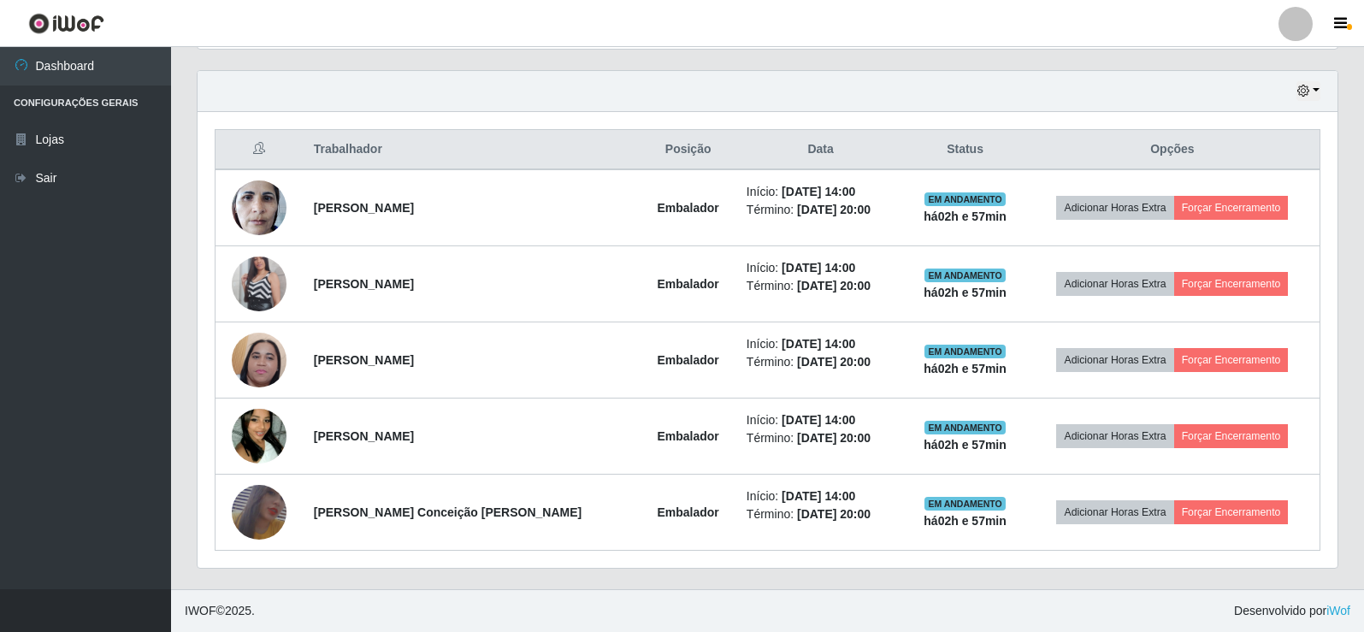
scroll to position [355, 1140]
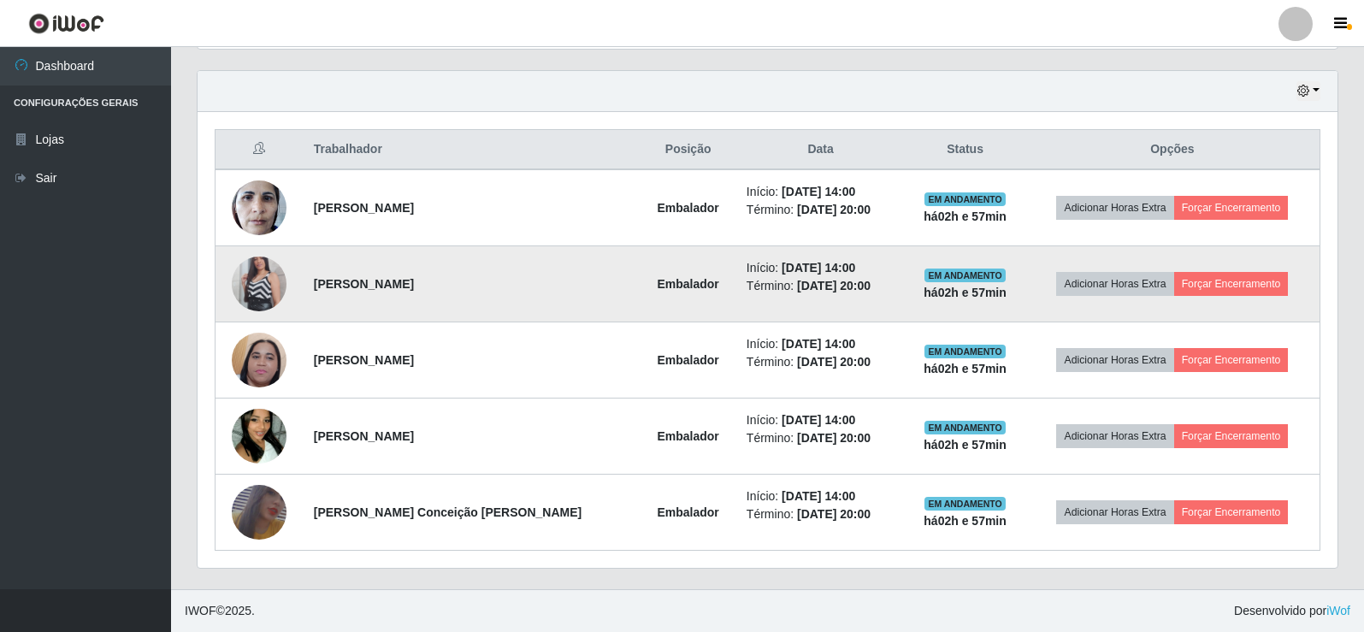
click at [274, 271] on img at bounding box center [259, 283] width 55 height 97
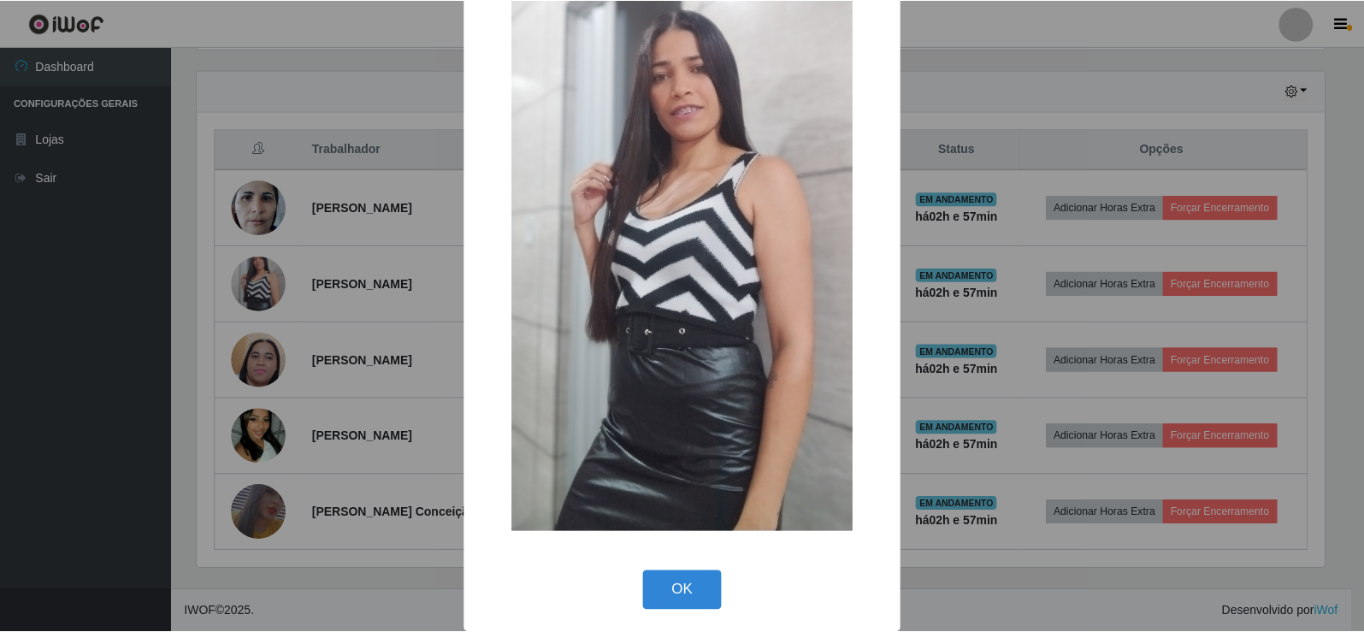
scroll to position [126, 0]
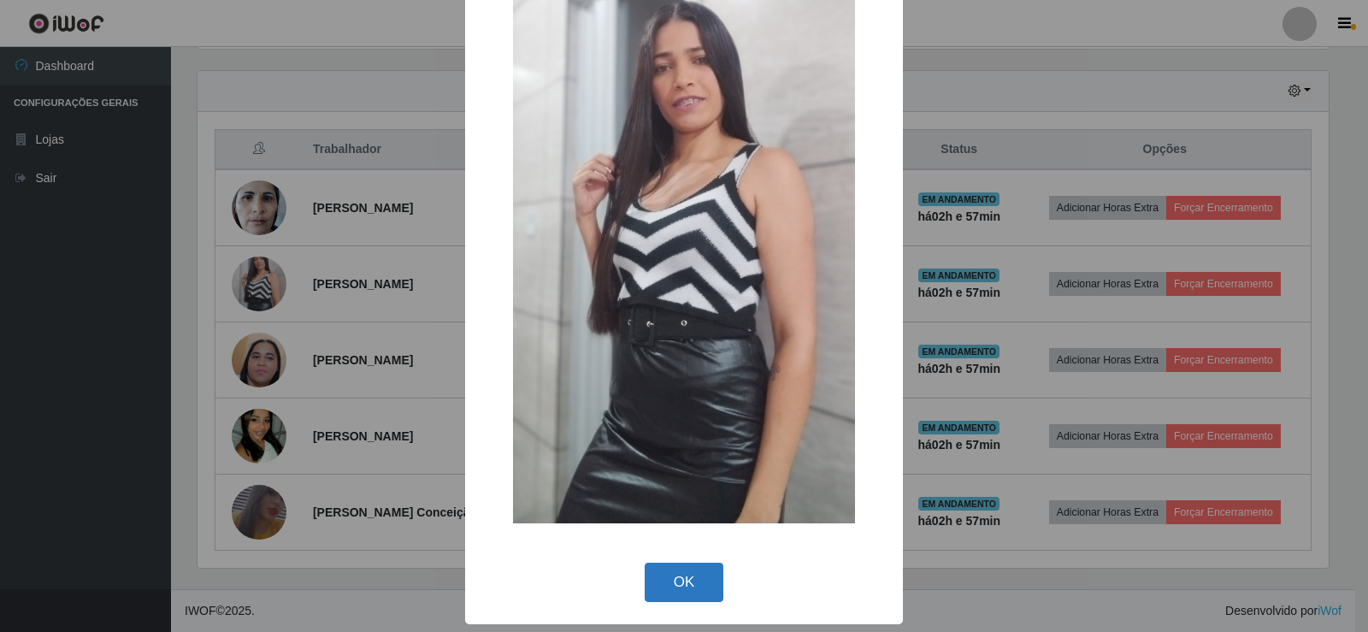
click at [686, 587] on button "OK" at bounding box center [685, 583] width 80 height 40
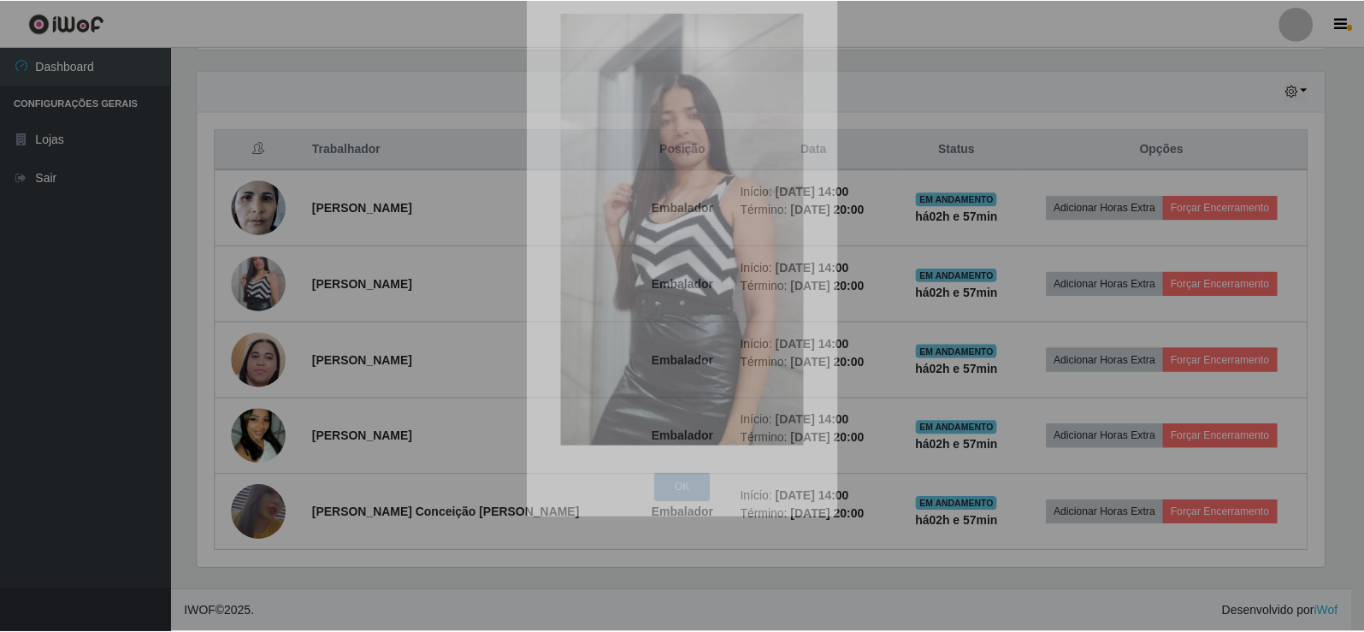
scroll to position [355, 1140]
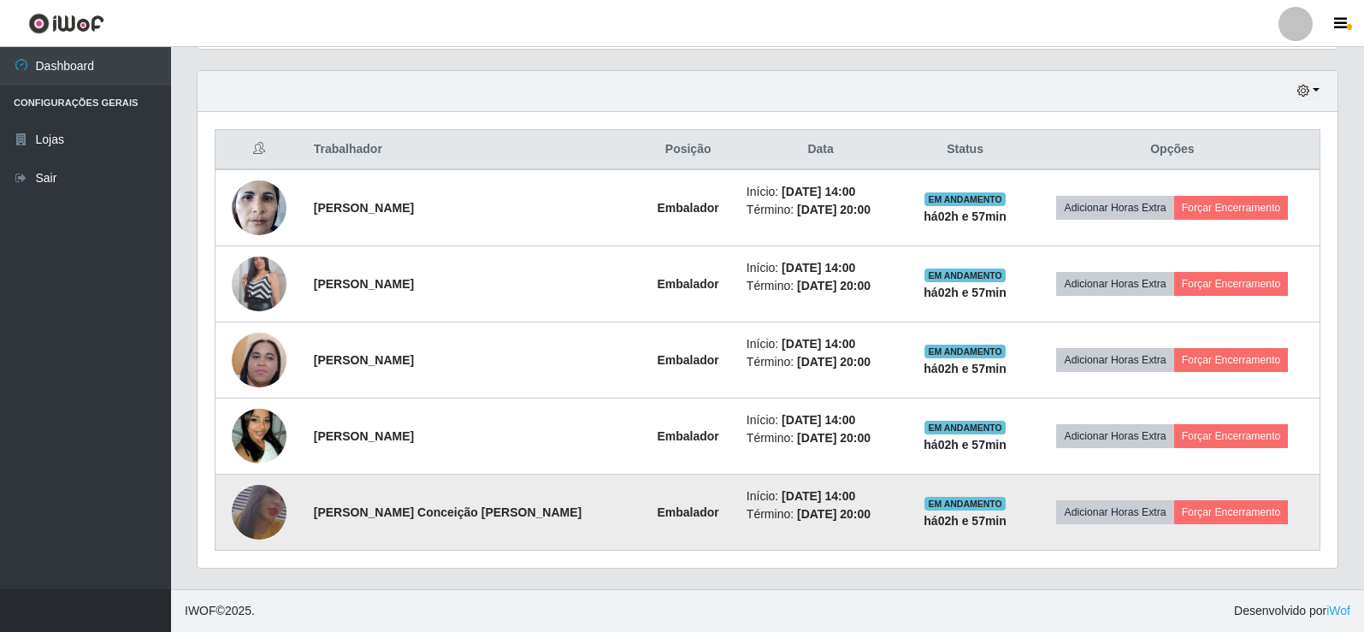
click at [247, 512] on img at bounding box center [259, 513] width 55 height 80
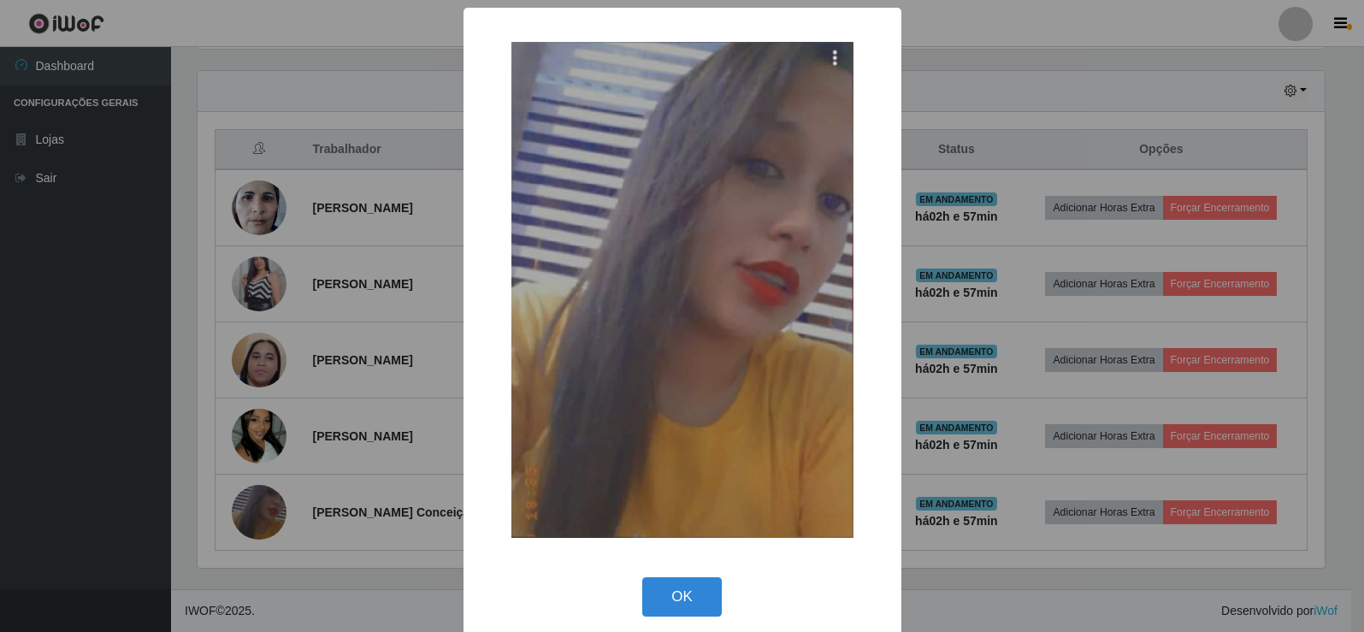
scroll to position [355, 1131]
click at [700, 585] on button "OK" at bounding box center [685, 597] width 80 height 40
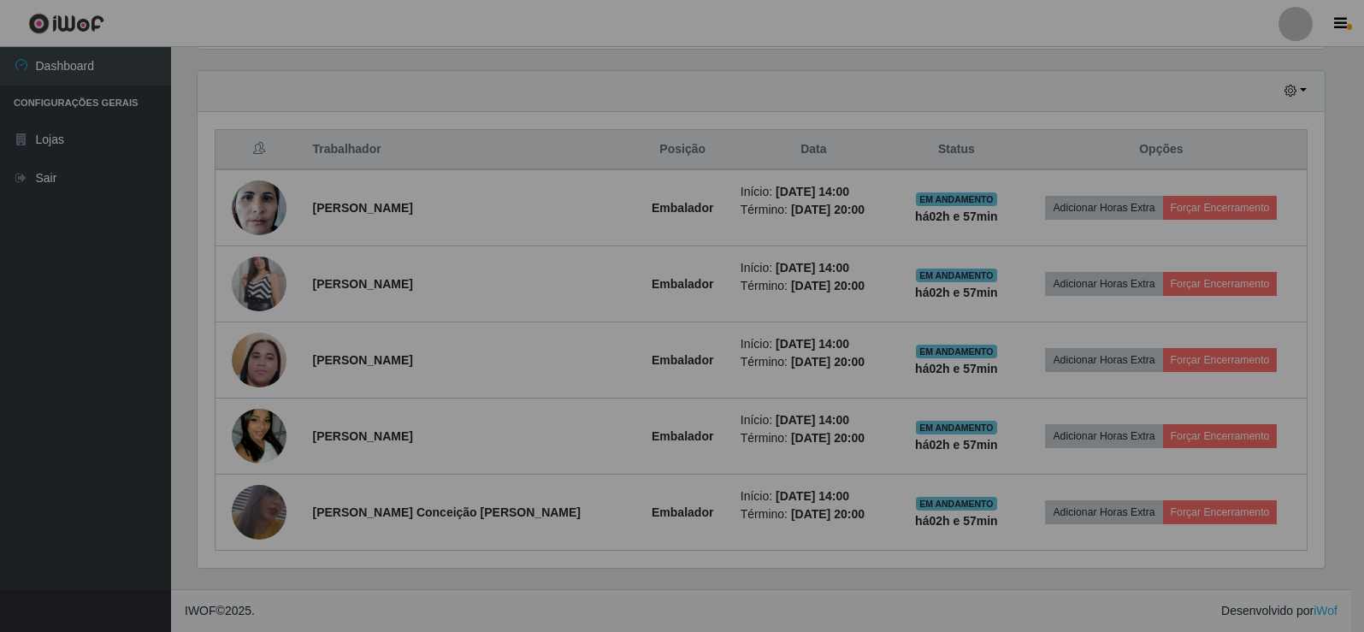
scroll to position [355, 1140]
